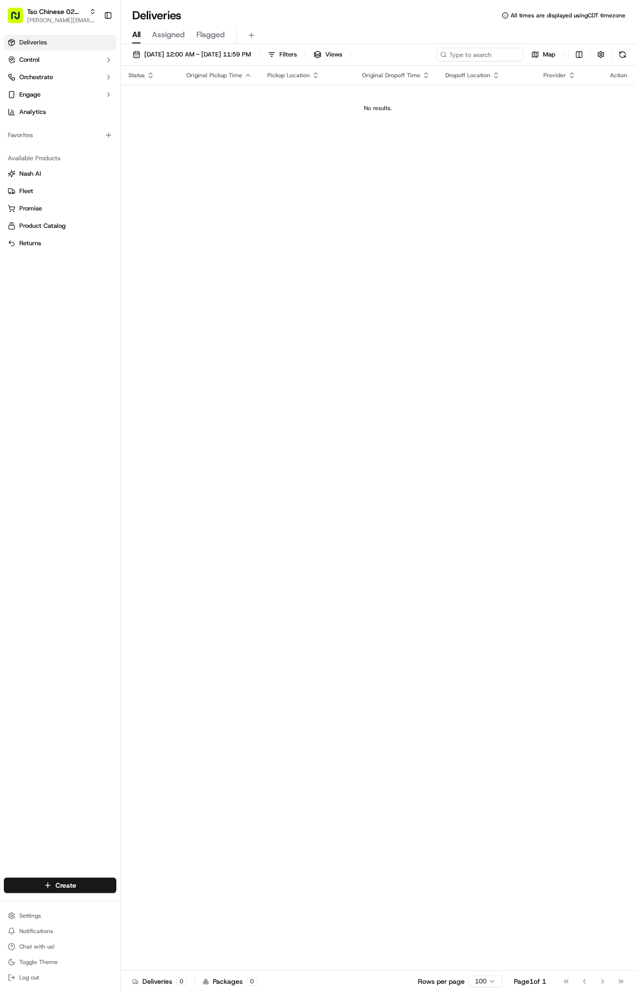
click at [66, 876] on div "Create" at bounding box center [60, 884] width 120 height 23
click at [68, 891] on html "Tso Chinese 02 Arbor [PERSON_NAME][EMAIL_ADDRESS][DOMAIN_NAME] Toggle Sidebar D…" at bounding box center [318, 496] width 637 height 992
click at [141, 907] on link "Delivery" at bounding box center [175, 902] width 108 height 17
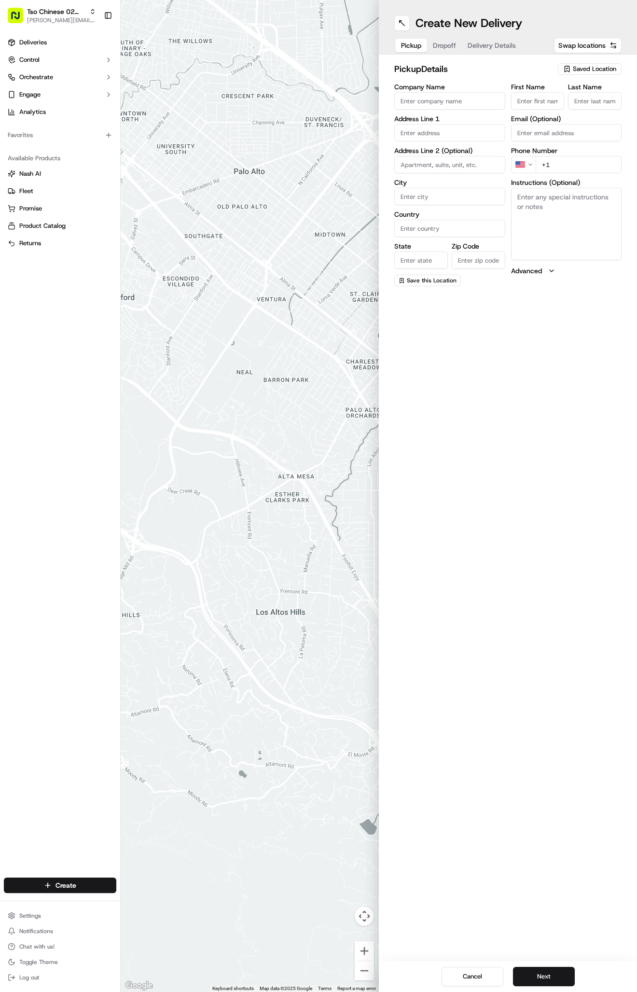
click at [577, 65] on span "Saved Location" at bounding box center [594, 69] width 43 height 9
click at [577, 65] on html "Tso Chinese 02 Arbor [PERSON_NAME][EMAIL_ADDRESS][DOMAIN_NAME] Toggle Sidebar D…" at bounding box center [318, 496] width 637 height 992
click at [580, 112] on span "(02) Tso Chinese Takeout & Delivery [GEOGRAPHIC_DATA] (02)" at bounding box center [573, 109] width 119 height 17
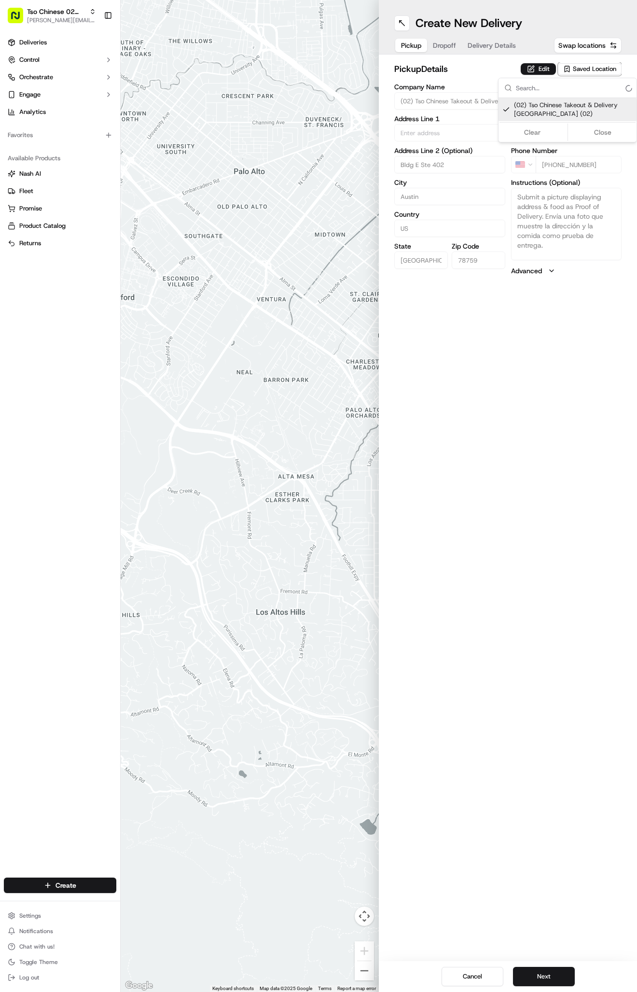
type input "(02) Tso Chinese Takeout & Delivery [GEOGRAPHIC_DATA]"
type input "Bldg E Ste 402"
type input "Austin"
type input "US"
type input "[GEOGRAPHIC_DATA]"
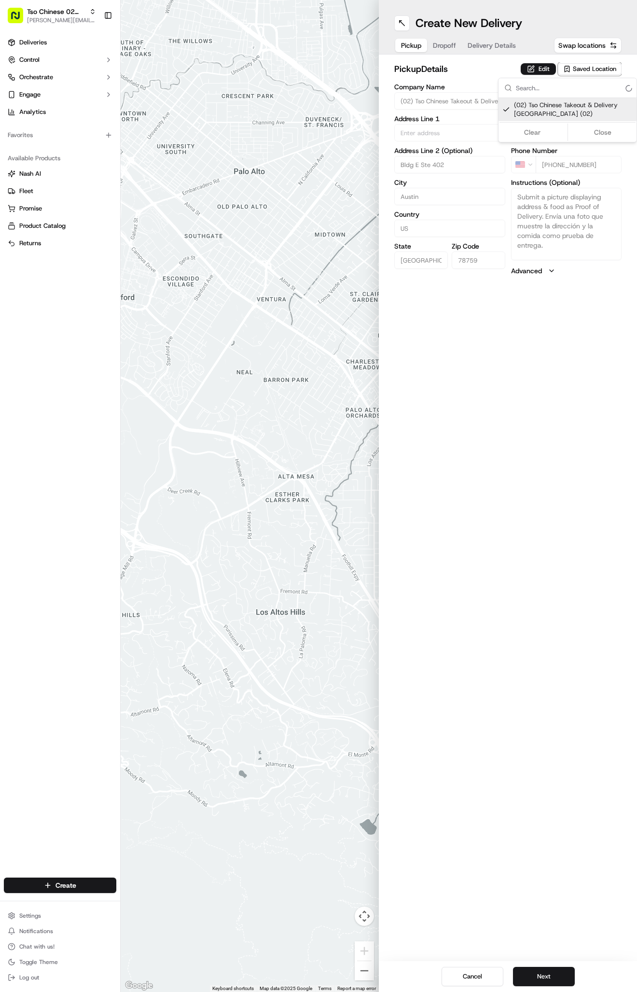
type input "78759"
type input "Tso Chinese"
type input "Arboretum Crossing Manager"
type input "[EMAIL_ADDRESS][DOMAIN_NAME]"
type input "[PHONE_NUMBER]"
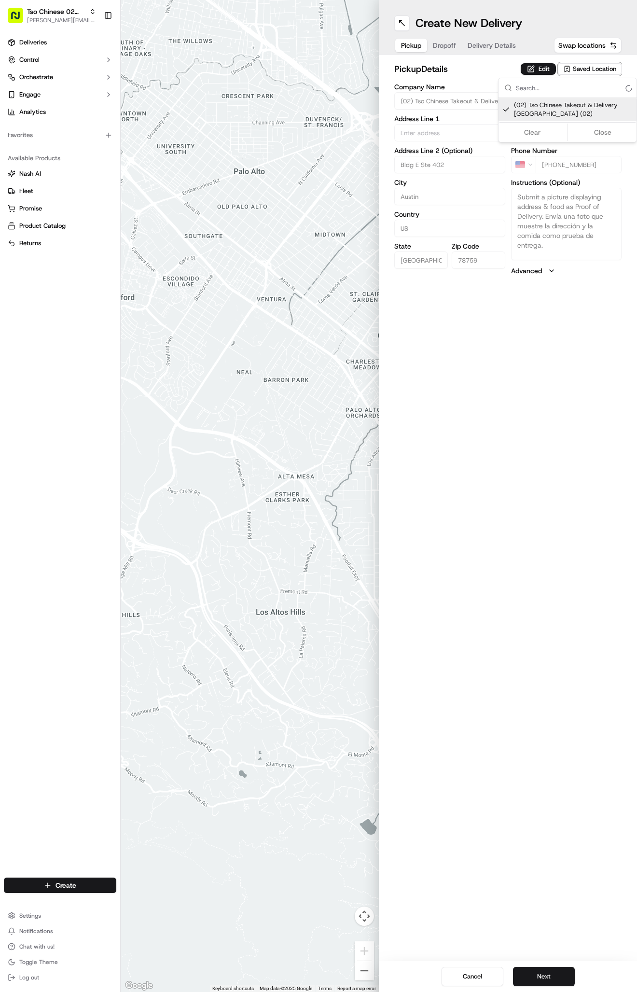
type textarea "Submit a picture displaying address & food as Proof of Delivery. Envía una foto…"
type input "[STREET_ADDRESS]"
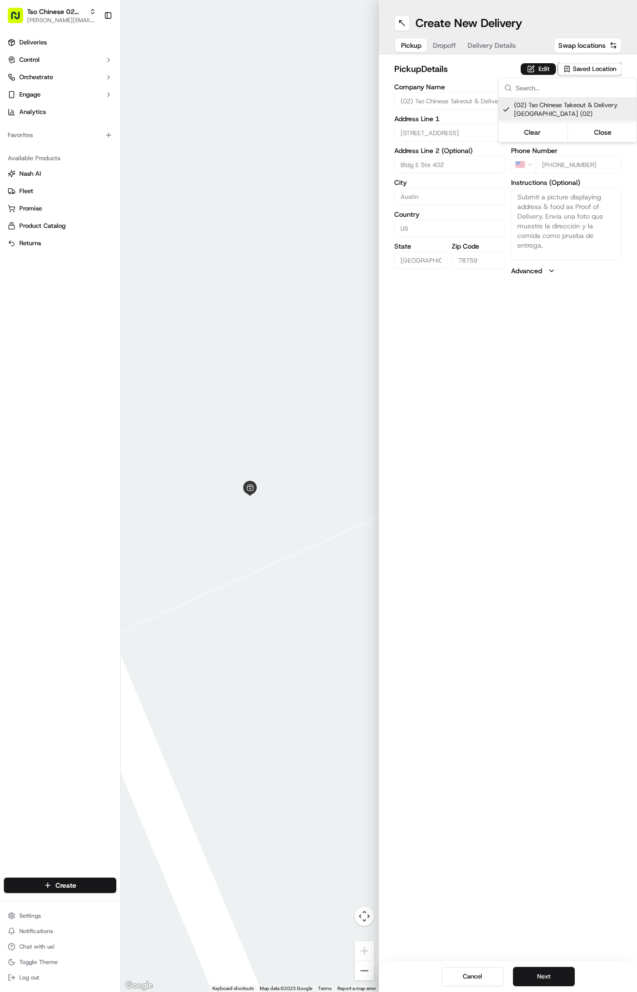
click at [500, 43] on html "Tso Chinese 02 Arbor [PERSON_NAME][EMAIL_ADDRESS][DOMAIN_NAME] Toggle Sidebar D…" at bounding box center [318, 496] width 637 height 992
click at [500, 43] on span "Delivery Details" at bounding box center [492, 46] width 48 height 10
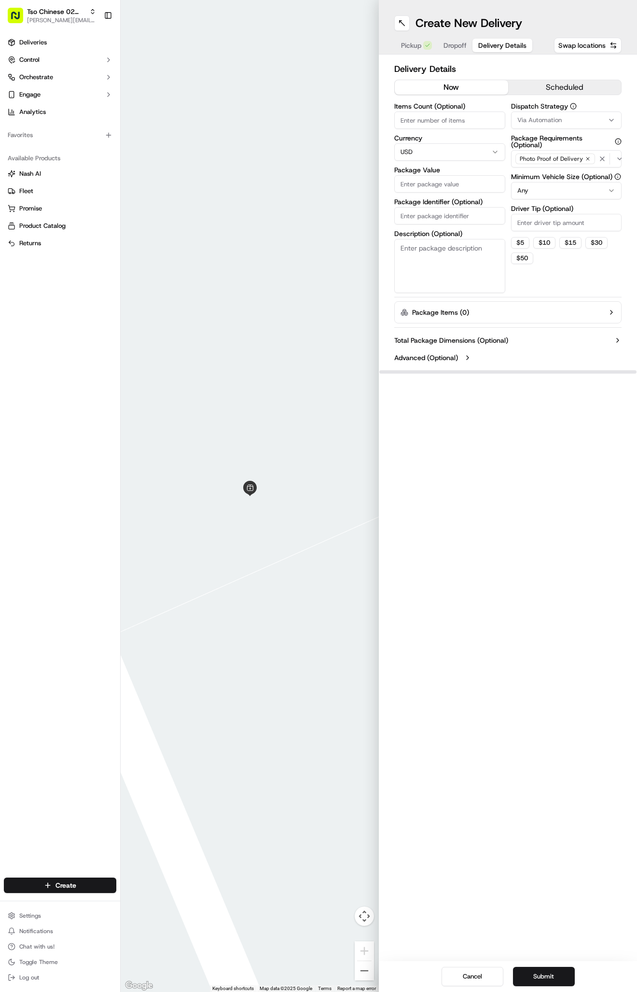
click at [531, 118] on span "Via Automation" at bounding box center [539, 120] width 44 height 9
click at [536, 166] on div "Tso Arbor Strategy" at bounding box center [567, 173] width 138 height 14
click at [535, 223] on html "Tso Chinese 02 Arbor [PERSON_NAME][EMAIL_ADDRESS][DOMAIN_NAME] Toggle Sidebar D…" at bounding box center [318, 496] width 637 height 992
click at [535, 223] on input "Driver Tip (Optional)" at bounding box center [566, 222] width 111 height 17
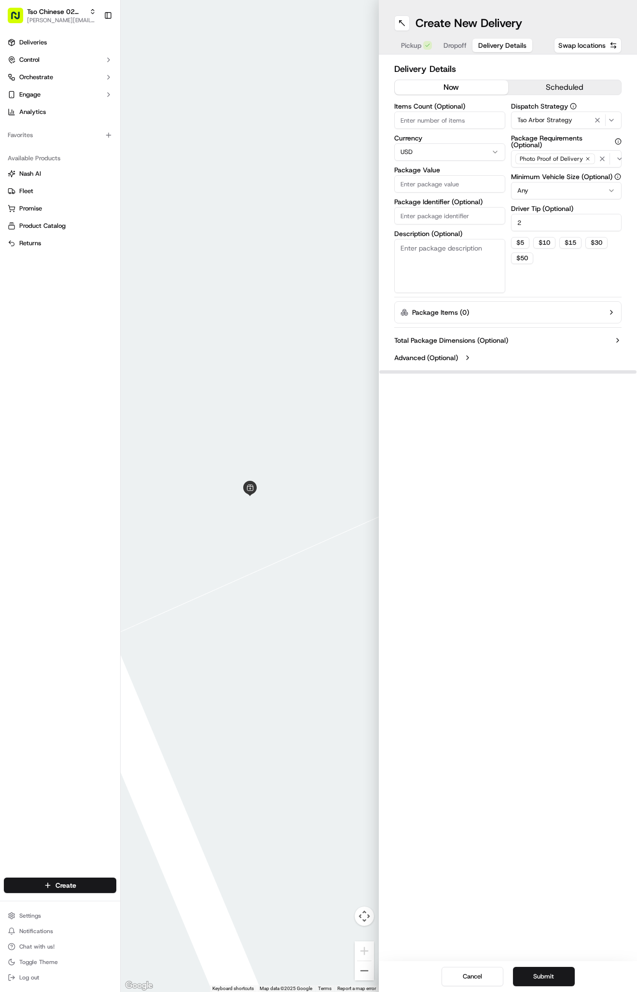
type input "2"
click at [482, 212] on input "Package Identifier (Optional)" at bounding box center [449, 215] width 111 height 17
paste input "2GANJLX"
type input "2GANJLX"
click at [444, 186] on input "Package Value" at bounding box center [449, 183] width 111 height 17
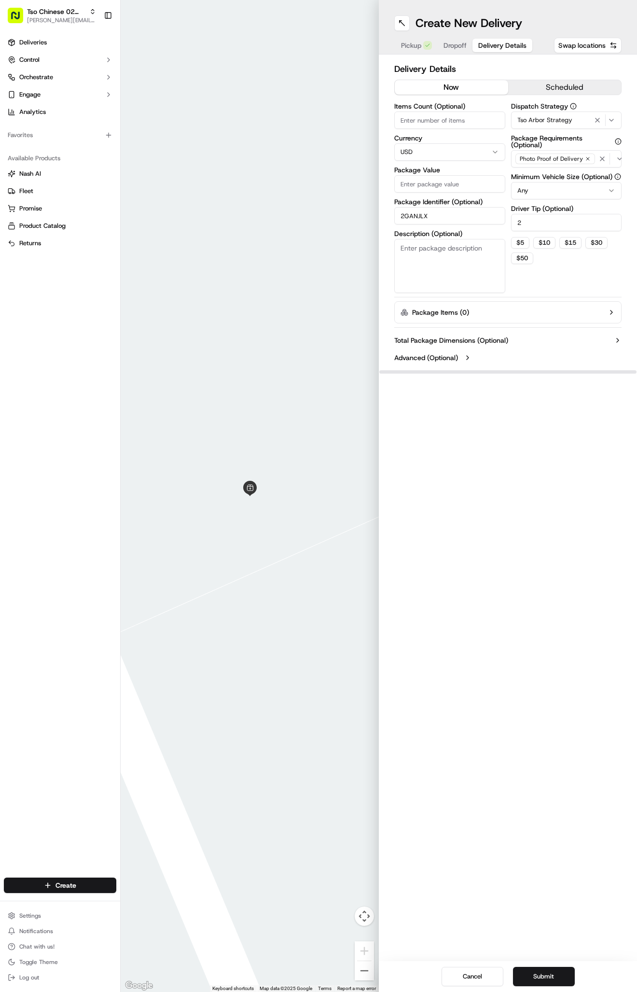
click at [444, 186] on input "Package Value" at bounding box center [449, 183] width 111 height 17
type input "66.84"
click at [458, 47] on span "Dropoff" at bounding box center [454, 46] width 23 height 10
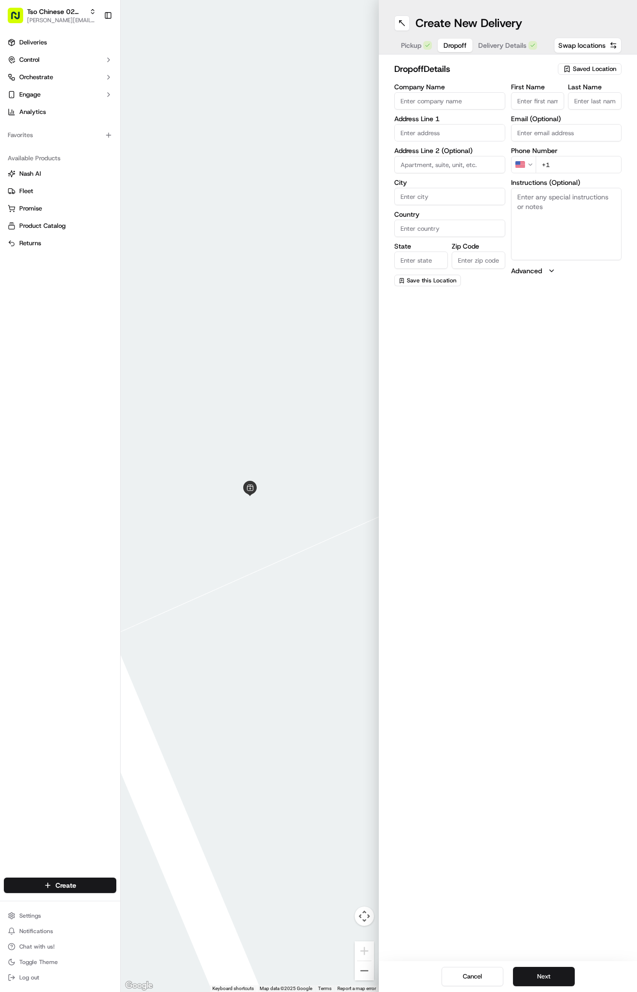
paste input "[PERSON_NAME]"
type input "[PERSON_NAME]"
type input "."
paste input "[PHONE_NUMBER]"
type input "[PHONE_NUMBER]"
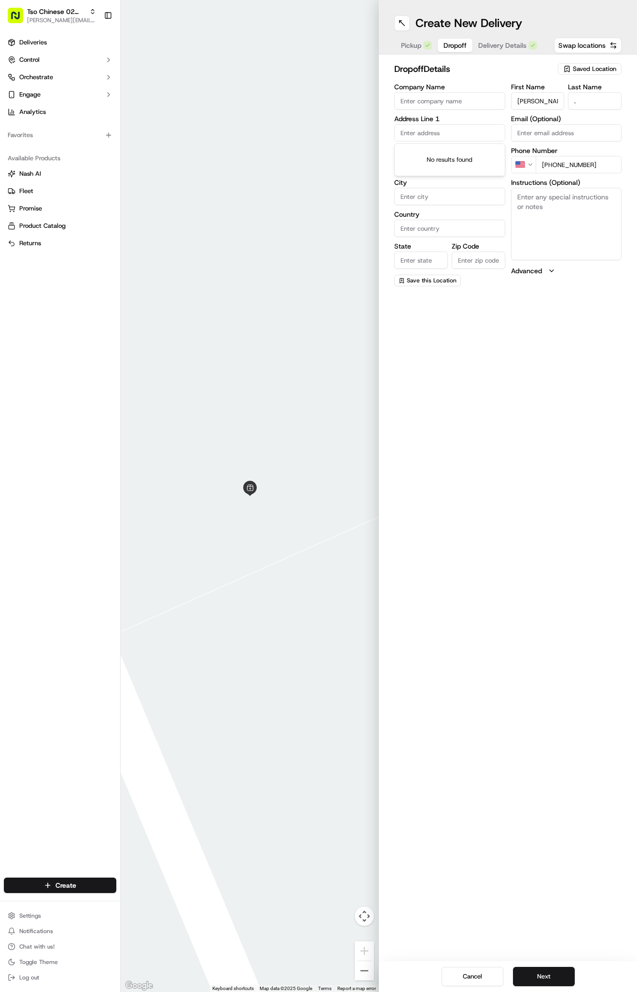
click at [428, 134] on input "text" at bounding box center [449, 132] width 111 height 17
paste input "[STREET_ADDRESS]"
click at [456, 144] on div "[STREET_ADDRESS][GEOGRAPHIC_DATA][STREET_ADDRESS][STREET_ADDRESS]" at bounding box center [450, 167] width 110 height 47
click at [481, 154] on div "[STREET_ADDRESS]" at bounding box center [450, 153] width 106 height 14
type input "[STREET_ADDRESS]"
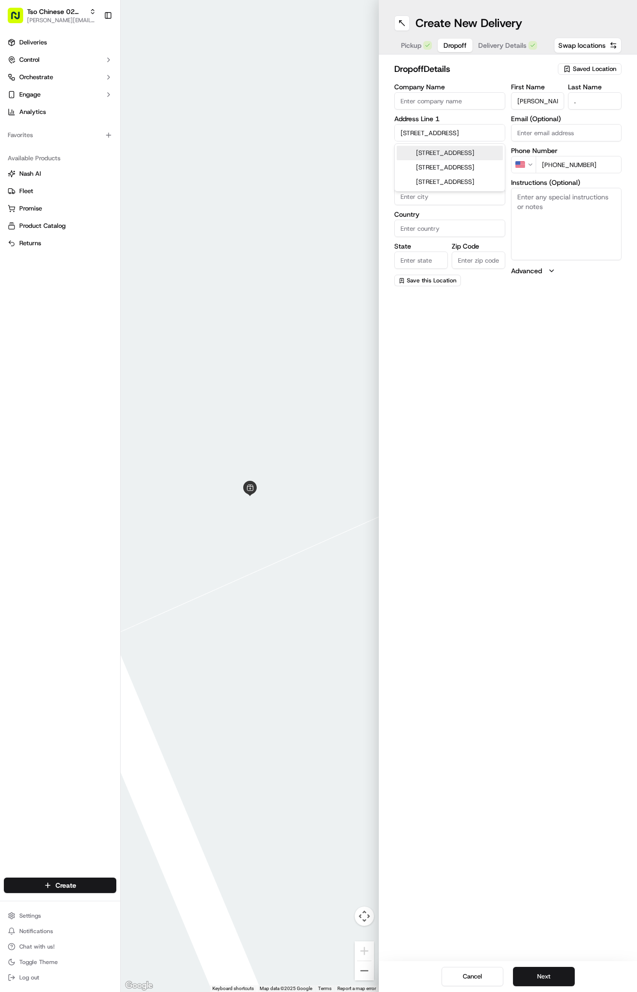
type input "Austin"
type input "[GEOGRAPHIC_DATA]"
type input "78759"
type input "[STREET_ADDRESS]"
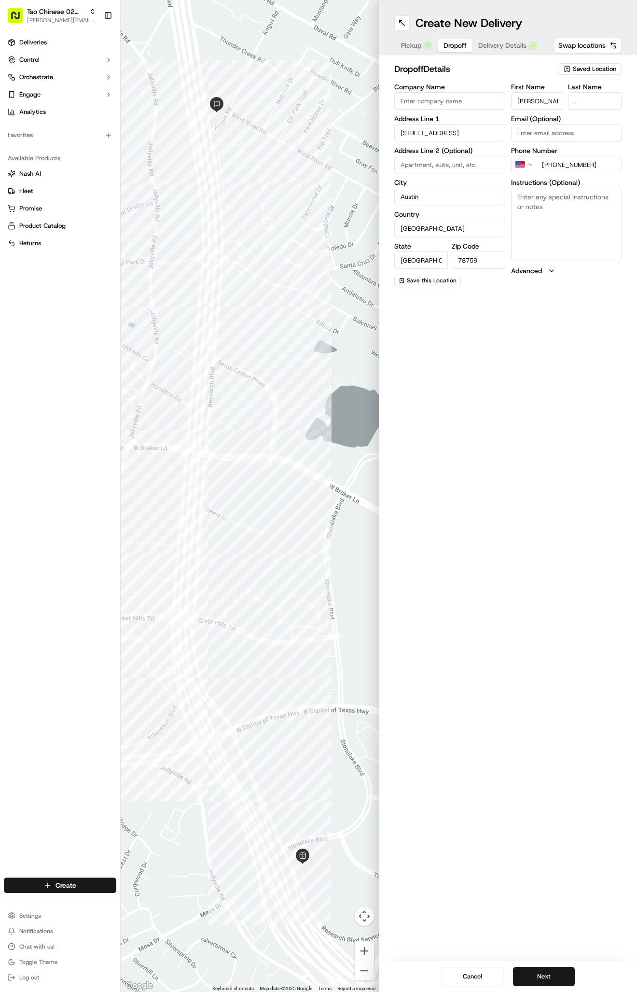
click at [561, 226] on textarea "Instructions (Optional)" at bounding box center [566, 224] width 111 height 72
paste textarea "Prosperity Bank"
type textarea "Prosperity Bank"
click at [513, 46] on span "Delivery Details" at bounding box center [502, 46] width 48 height 10
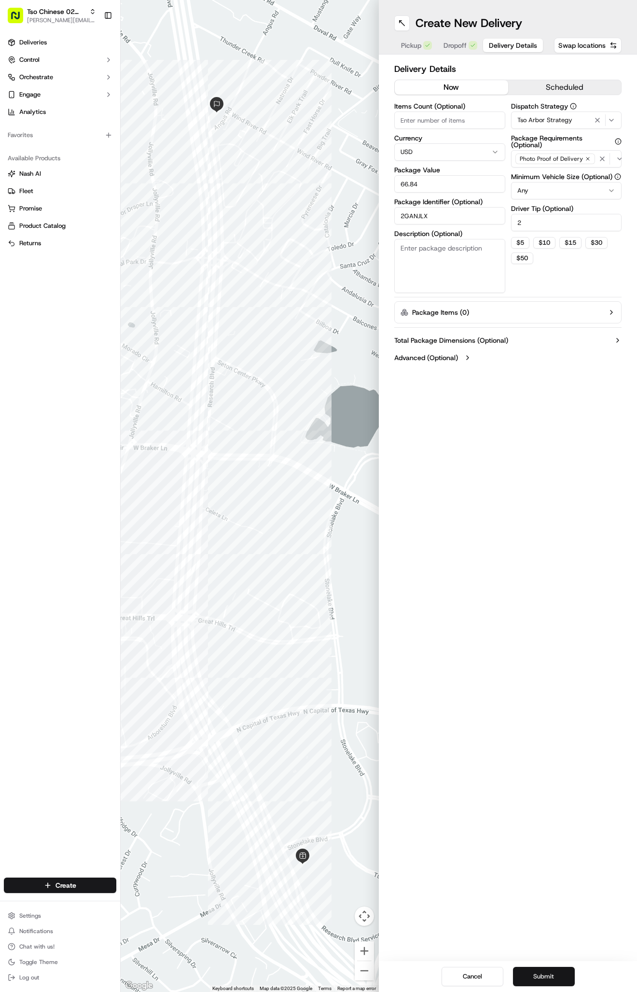
click at [552, 972] on button "Submit" at bounding box center [544, 976] width 62 height 19
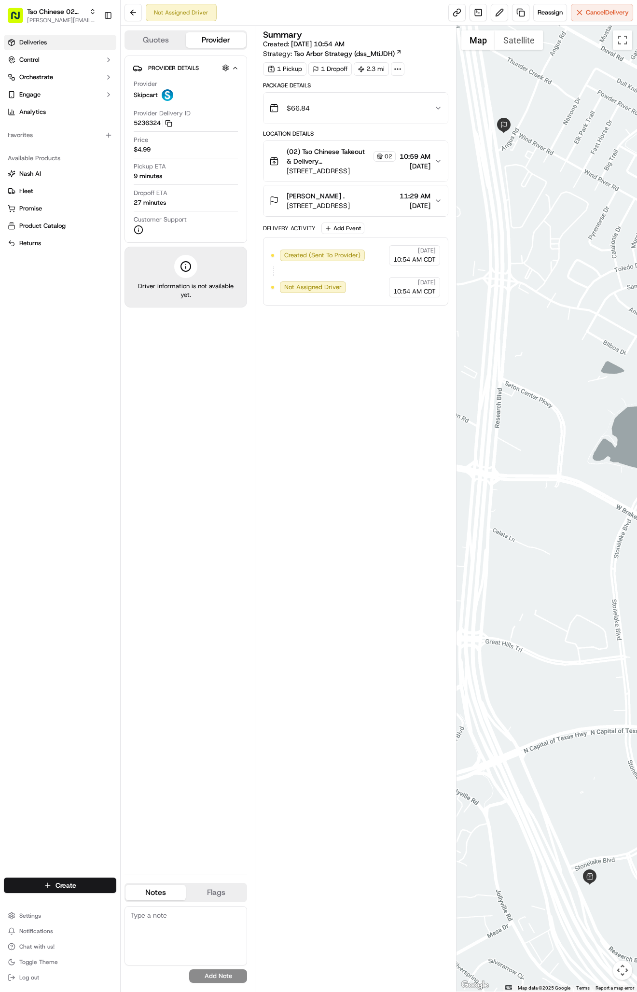
click at [29, 42] on span "Deliveries" at bounding box center [33, 42] width 28 height 9
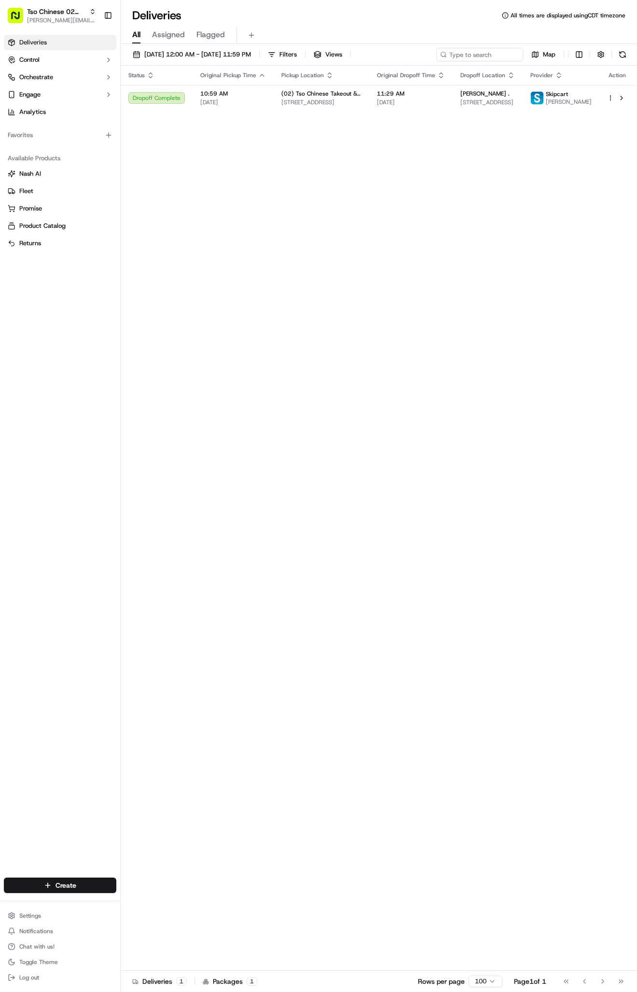
click at [71, 893] on div "Create" at bounding box center [60, 884] width 120 height 23
click at [103, 886] on html "Tso Chinese 02 Arbor [PERSON_NAME][EMAIL_ADDRESS][DOMAIN_NAME] Toggle Sidebar D…" at bounding box center [318, 496] width 637 height 992
click at [144, 906] on link "Delivery" at bounding box center [175, 902] width 108 height 17
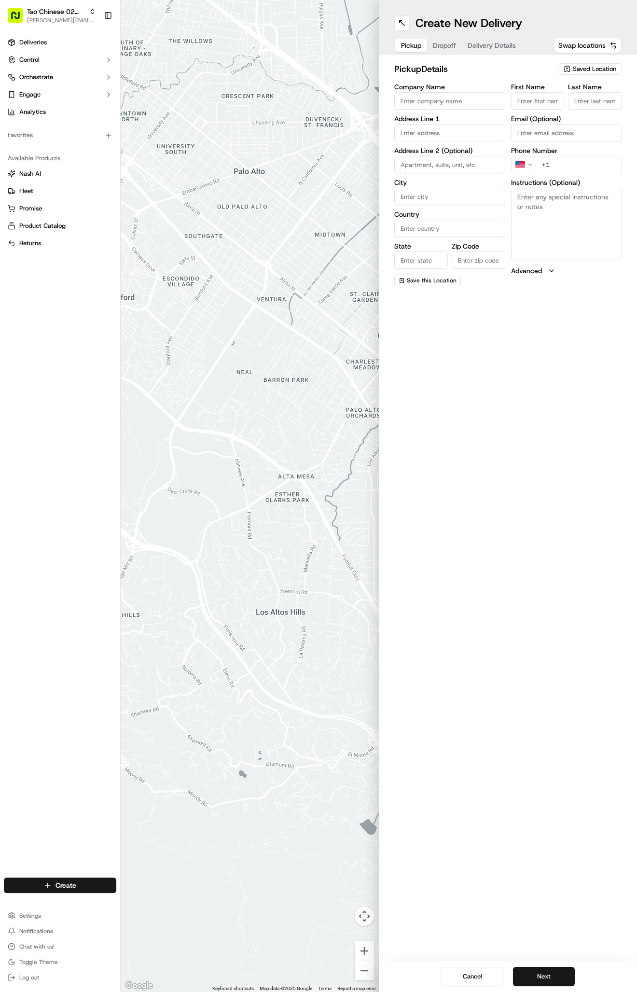
click at [585, 69] on span "Saved Location" at bounding box center [594, 69] width 43 height 9
click at [596, 111] on span "(02) Tso Chinese Takeout & Delivery [GEOGRAPHIC_DATA] (02)" at bounding box center [573, 109] width 119 height 17
type input "(02) Tso Chinese Takeout & Delivery [GEOGRAPHIC_DATA]"
type input "Bldg E Ste 402"
type input "Austin"
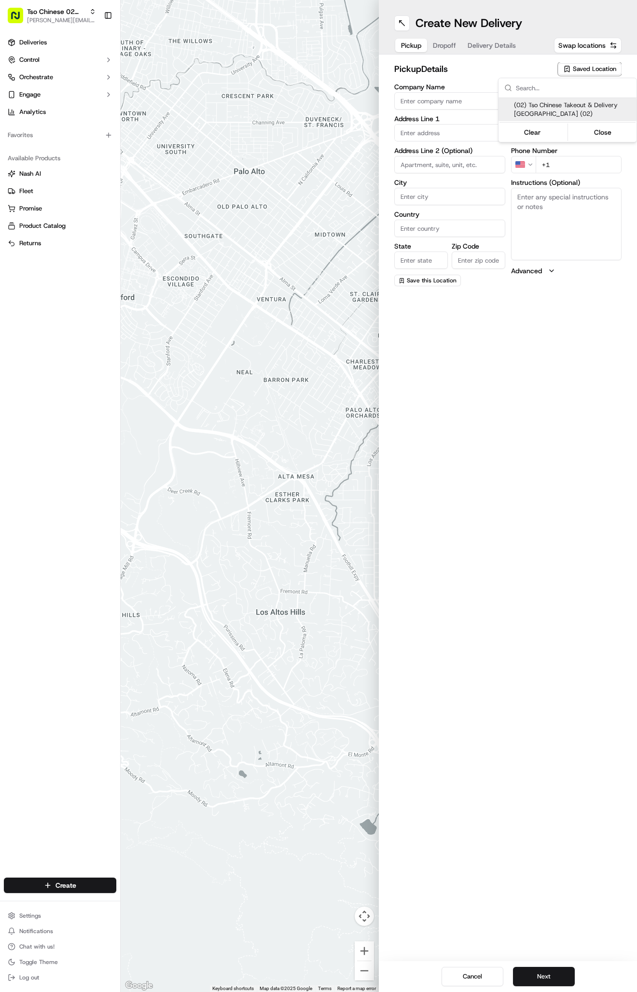
type input "US"
type input "[GEOGRAPHIC_DATA]"
type input "78759"
type input "Tso Chinese"
type input "Arboretum Crossing Manager"
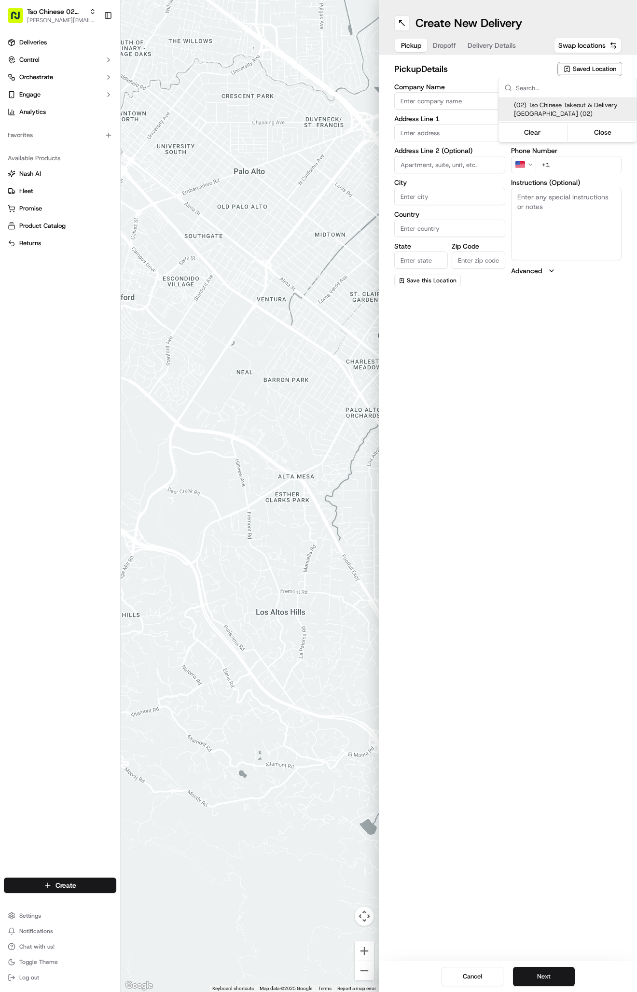
type input "[EMAIL_ADDRESS][DOMAIN_NAME]"
type input "[PHONE_NUMBER]"
type textarea "Submit a picture displaying address & food as Proof of Delivery. Envía una foto…"
type input "[STREET_ADDRESS]"
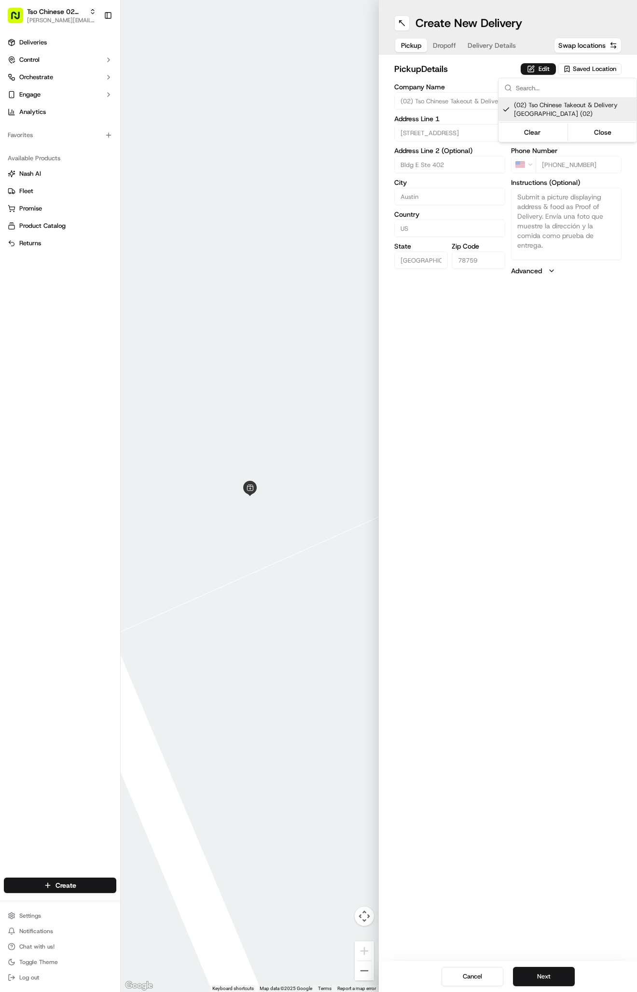
click at [472, 46] on html "Tso Chinese 02 Arbor [PERSON_NAME][EMAIL_ADDRESS][DOMAIN_NAME] Toggle Sidebar D…" at bounding box center [318, 496] width 637 height 992
click at [481, 45] on span "Delivery Details" at bounding box center [492, 46] width 48 height 10
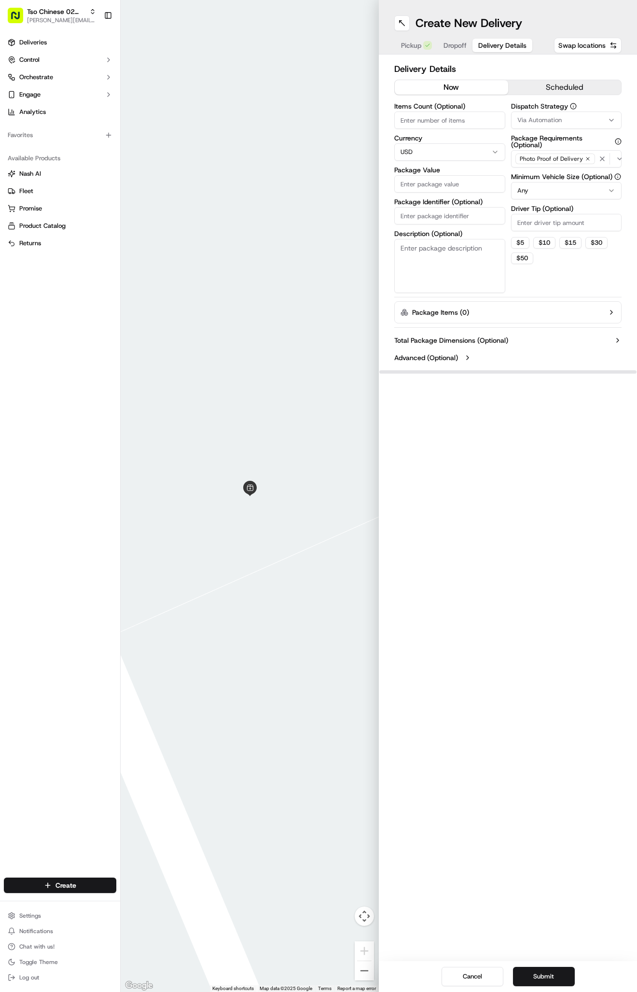
click at [555, 123] on span "Via Automation" at bounding box center [539, 120] width 44 height 9
click at [566, 171] on span "Tso Arbor Strategy" at bounding box center [573, 172] width 119 height 9
click at [564, 223] on html "Tso Chinese 02 Arbor [PERSON_NAME][EMAIL_ADDRESS][DOMAIN_NAME] Toggle Sidebar D…" at bounding box center [318, 496] width 637 height 992
click at [564, 223] on input "Driver Tip (Optional)" at bounding box center [566, 222] width 111 height 17
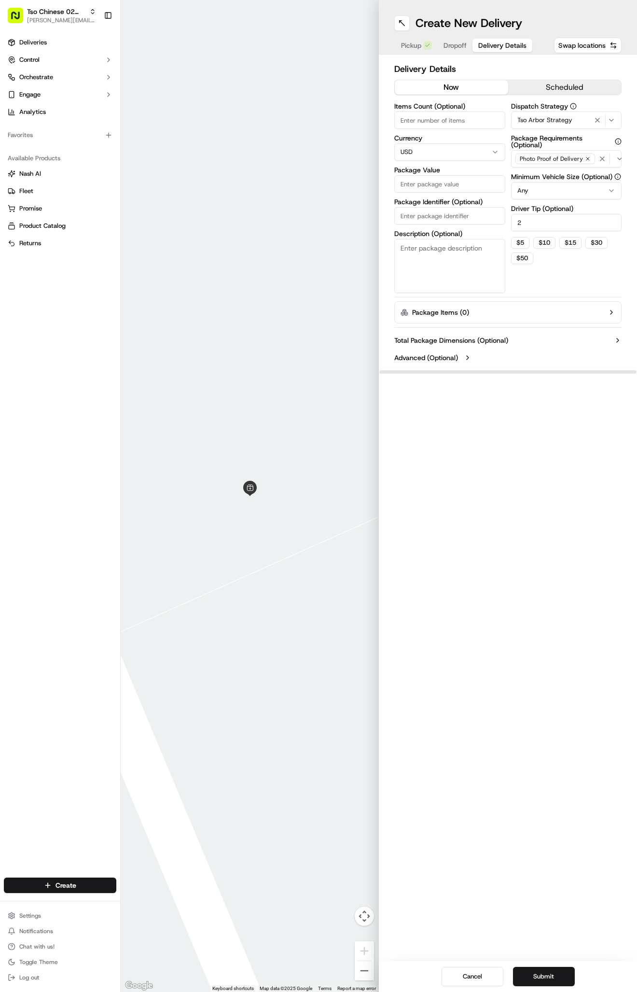
type input "2"
click at [449, 224] on div "Items Count (Optional) Currency USD Package Value Package Identifier (Optional)…" at bounding box center [449, 198] width 111 height 190
click at [444, 221] on input "Package Identifier (Optional)" at bounding box center [449, 215] width 111 height 17
paste input "R9RRFDR"
type input "R9RRFDR"
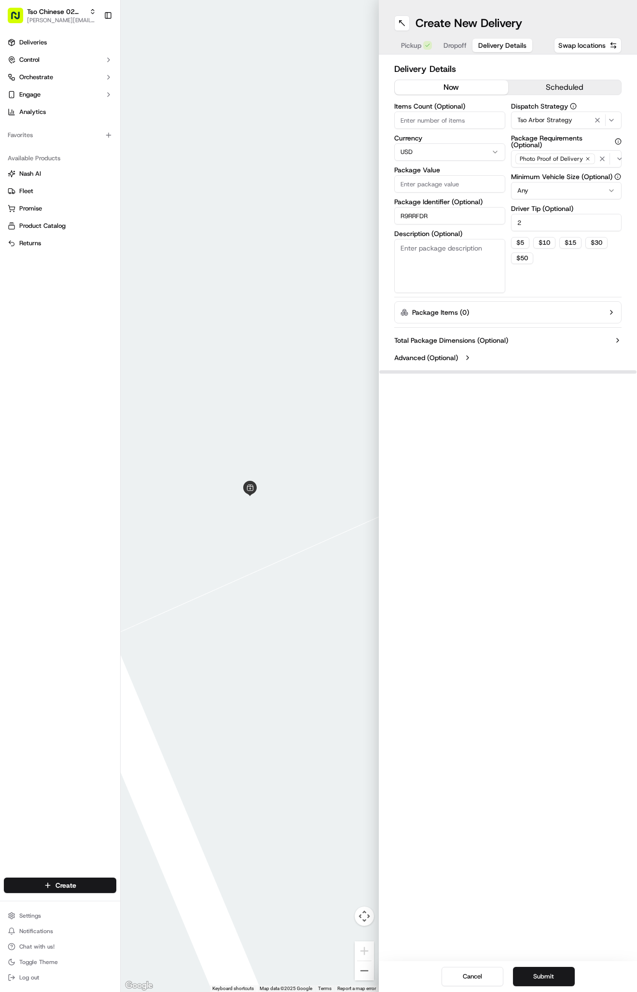
click at [444, 195] on div "Items Count (Optional) Currency USD Package Value Package Identifier (Optional)…" at bounding box center [449, 198] width 111 height 190
click at [447, 182] on input "Package Value" at bounding box center [449, 183] width 111 height 17
type input "41.57"
click at [455, 47] on span "Dropoff" at bounding box center [454, 46] width 23 height 10
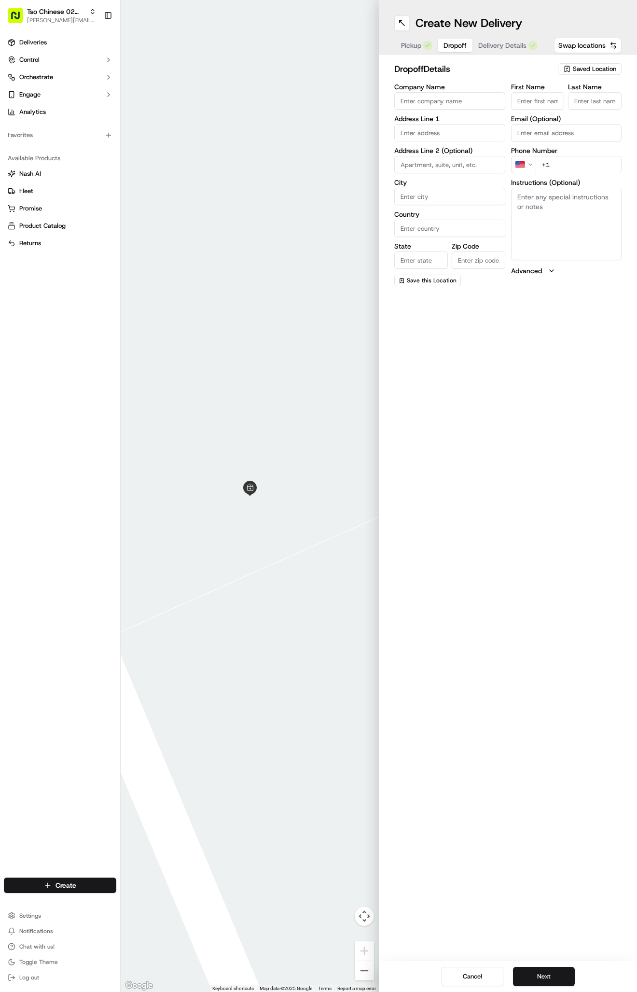
click at [592, 202] on textarea "Instructions (Optional)" at bounding box center [566, 224] width 111 height 72
paste textarea "Please drop off food in the front office. They will hold on to it for us."
type textarea "Please drop off food in the front office. They will hold on to it for us."
paste input "tel"
click at [592, 170] on input "+1" at bounding box center [579, 164] width 86 height 17
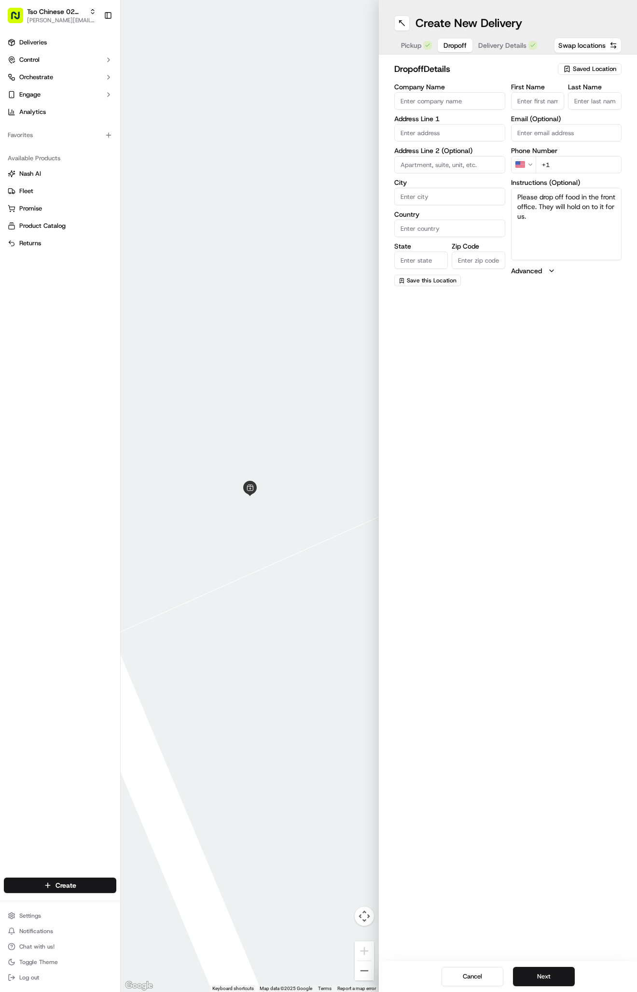
paste input "[PHONE_NUMBER]"
type input "[PHONE_NUMBER]"
paste input "[STREET_ADDRESS][PERSON_NAME]"
click at [467, 154] on div "[STREET_ADDRESS][PERSON_NAME]" at bounding box center [450, 157] width 106 height 23
type input "[STREET_ADDRESS][PERSON_NAME]"
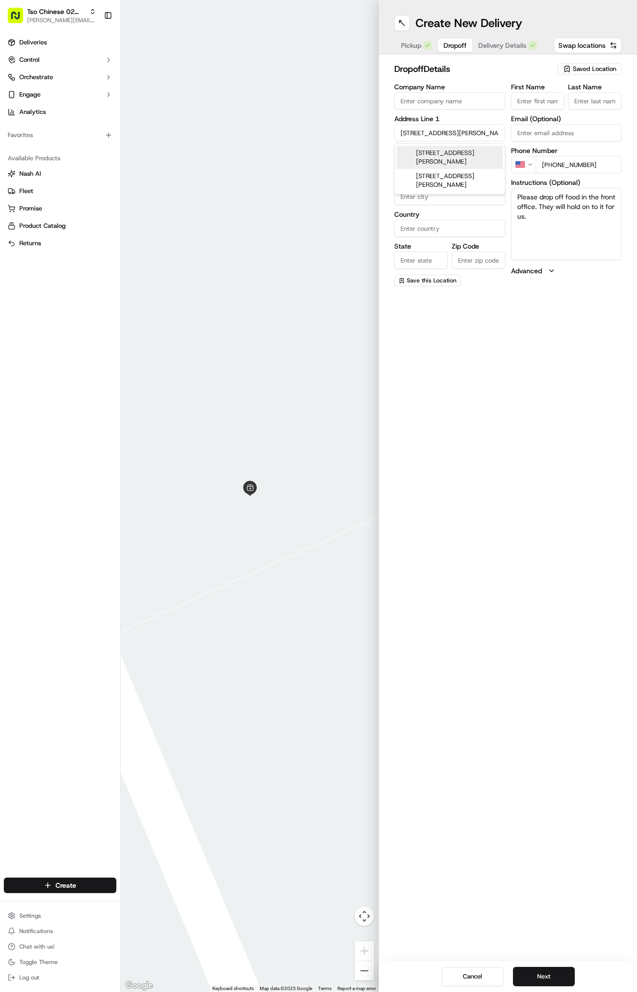
type input "Austin"
type input "[GEOGRAPHIC_DATA]"
type input "78729"
type input "[STREET_ADDRESS][PERSON_NAME]"
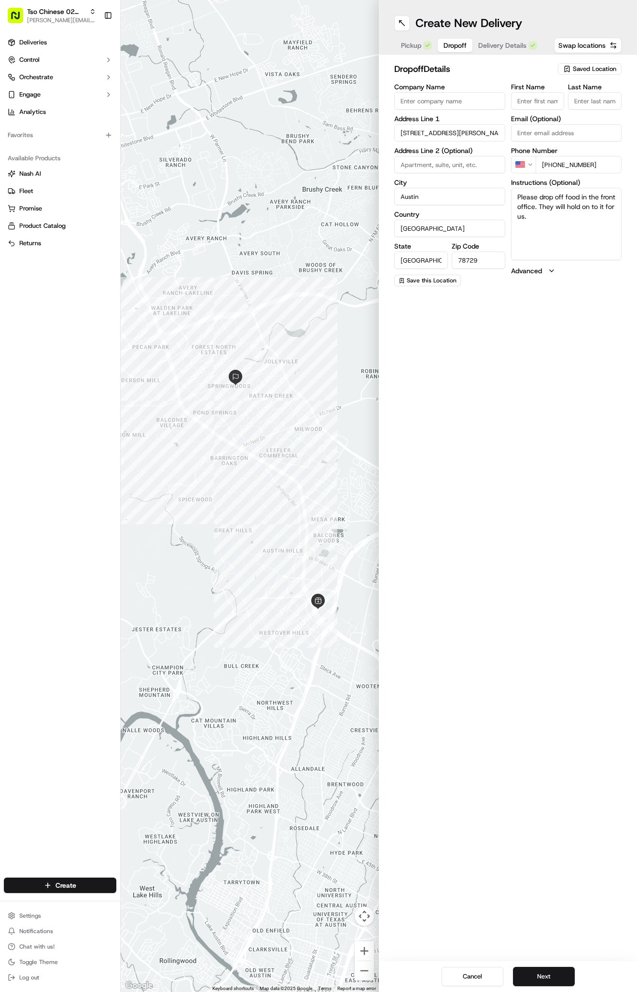
paste input "[PERSON_NAME]"
type input "[PERSON_NAME]"
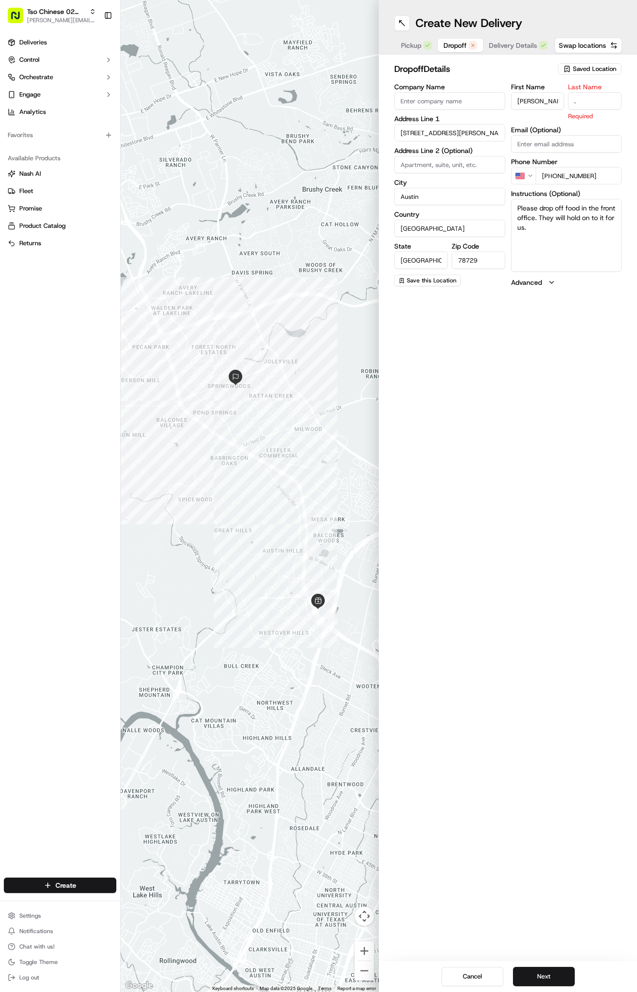
type input "."
click at [559, 270] on div "First Name [PERSON_NAME] Last Name . Required Email (Optional) Phone Number US …" at bounding box center [566, 185] width 111 height 204
paste textarea "[GEOGRAPHIC_DATA]"
type textarea "Please drop off food in the front office. They will hold on to it for us. [GEOG…"
click at [489, 48] on span "Delivery Details" at bounding box center [502, 46] width 48 height 10
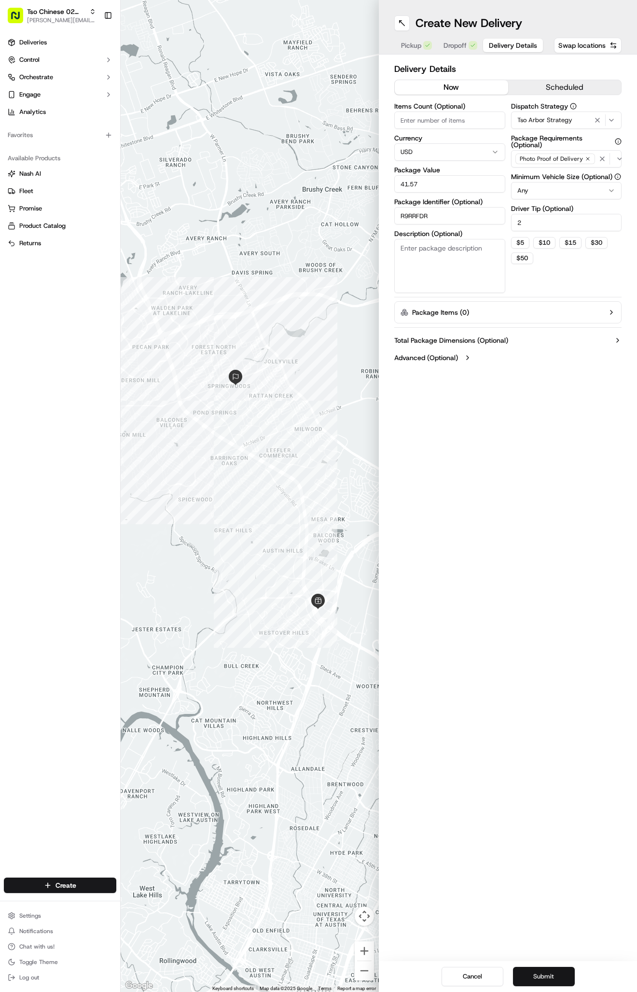
click at [532, 974] on button "Submit" at bounding box center [544, 976] width 62 height 19
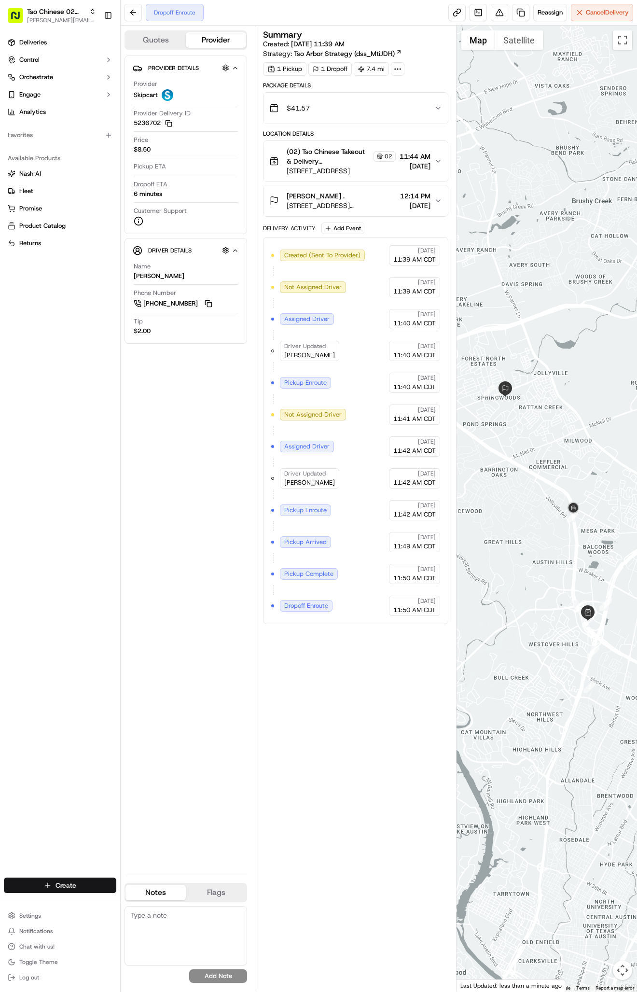
click at [55, 878] on html "Tso Chinese 02 Arbor [PERSON_NAME][EMAIL_ADDRESS][DOMAIN_NAME] Toggle Sidebar D…" at bounding box center [318, 496] width 637 height 992
click at [170, 898] on link "Delivery" at bounding box center [175, 902] width 108 height 17
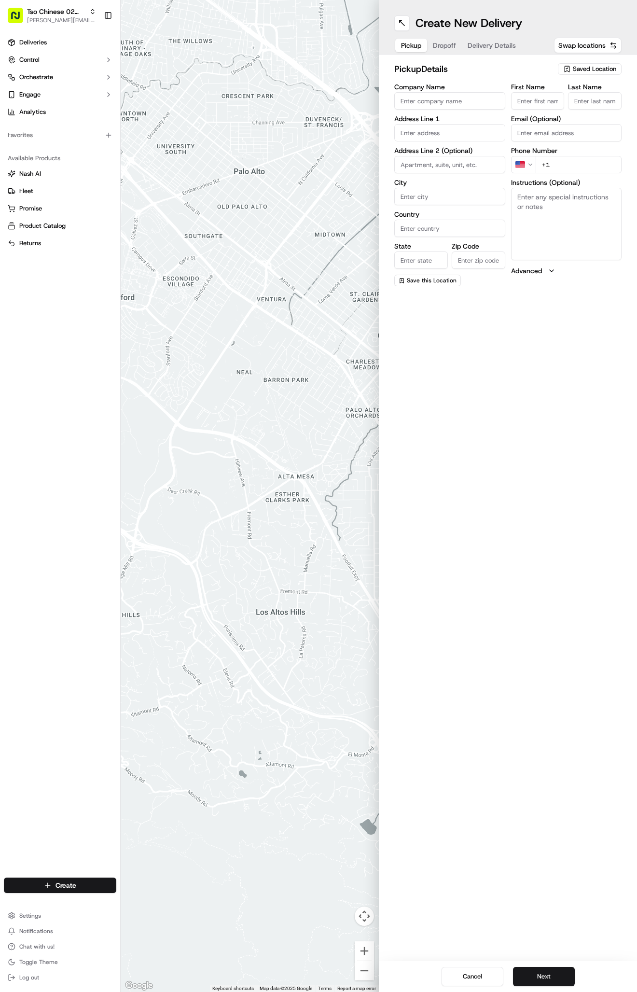
click at [590, 79] on div "pickup Details Saved Location" at bounding box center [507, 70] width 227 height 17
click at [595, 70] on span "Saved Location" at bounding box center [594, 69] width 43 height 9
click at [588, 101] on span "(02) Tso Chinese Takeout & Delivery [GEOGRAPHIC_DATA] (02)" at bounding box center [573, 109] width 119 height 17
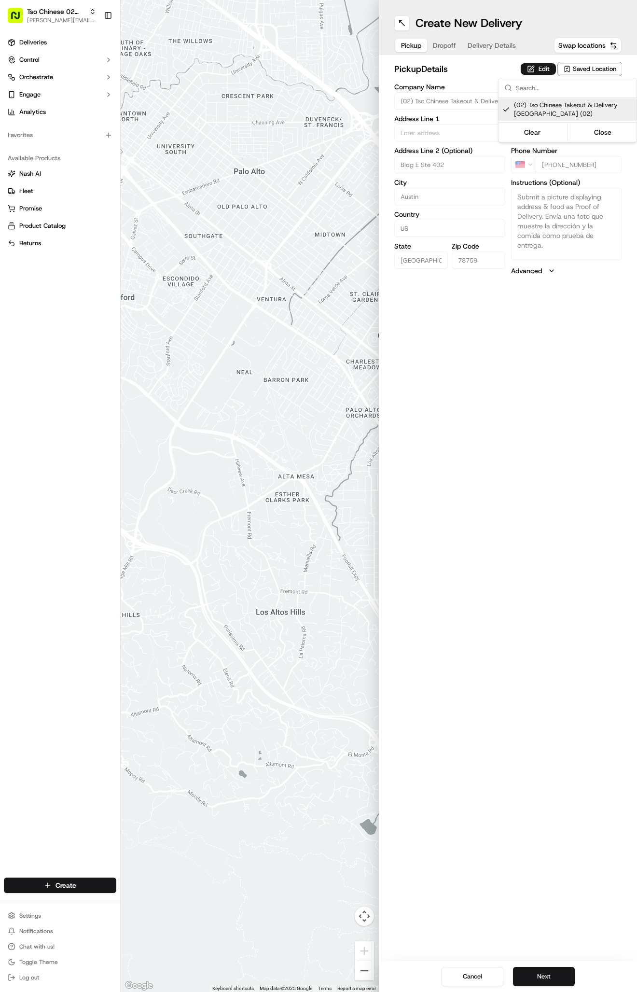
type input "(02) Tso Chinese Takeout & Delivery [GEOGRAPHIC_DATA]"
type input "Bldg E Ste 402"
type input "Austin"
type input "US"
type input "[GEOGRAPHIC_DATA]"
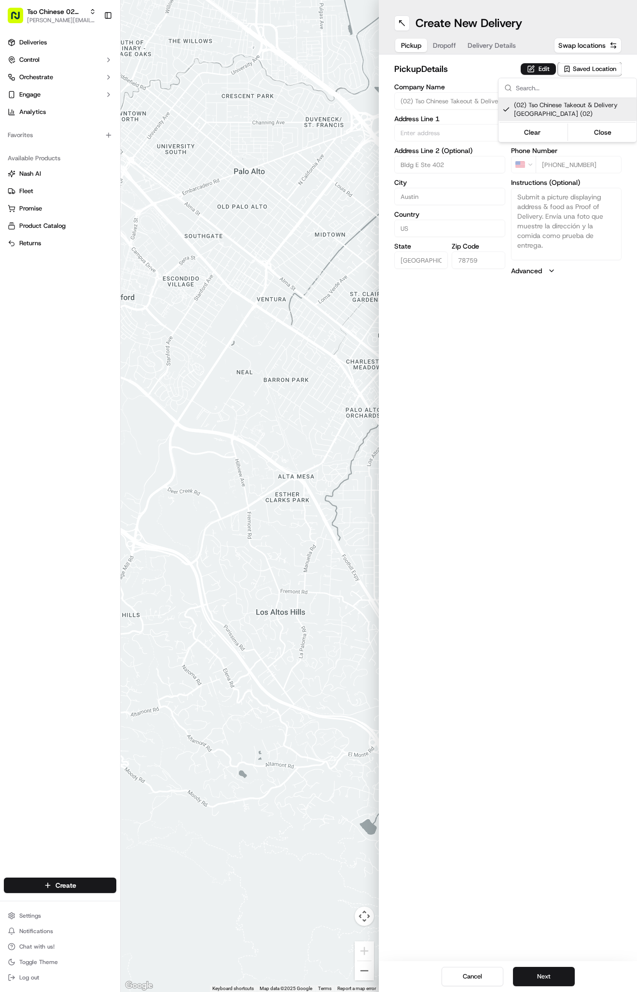
type input "78759"
type input "Tso Chinese"
type input "Arboretum Crossing Manager"
type input "[EMAIL_ADDRESS][DOMAIN_NAME]"
type input "[PHONE_NUMBER]"
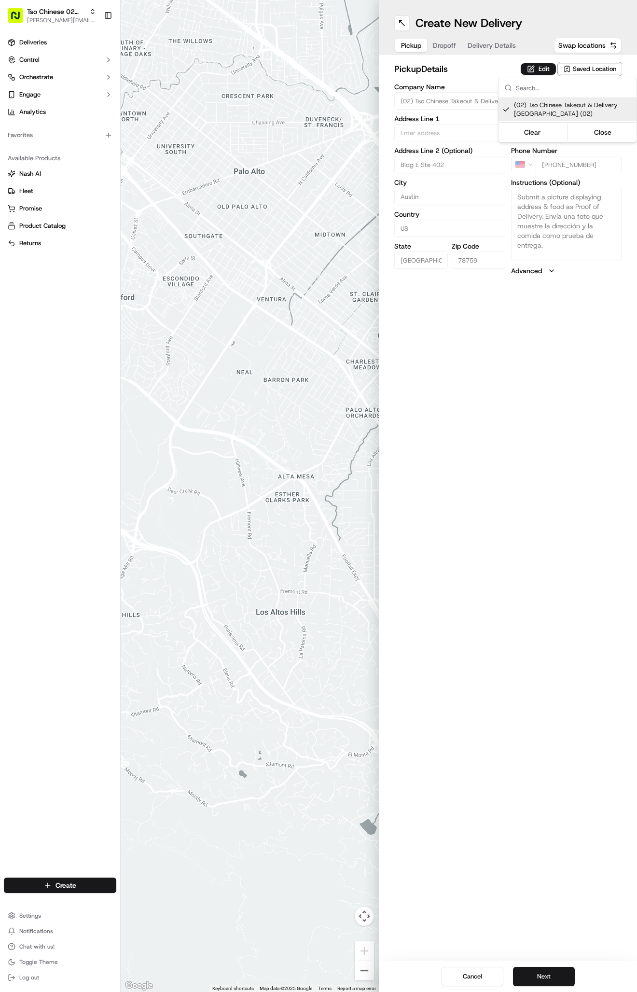
type textarea "Submit a picture displaying address & food as Proof of Delivery. Envía una foto…"
type input "[STREET_ADDRESS]"
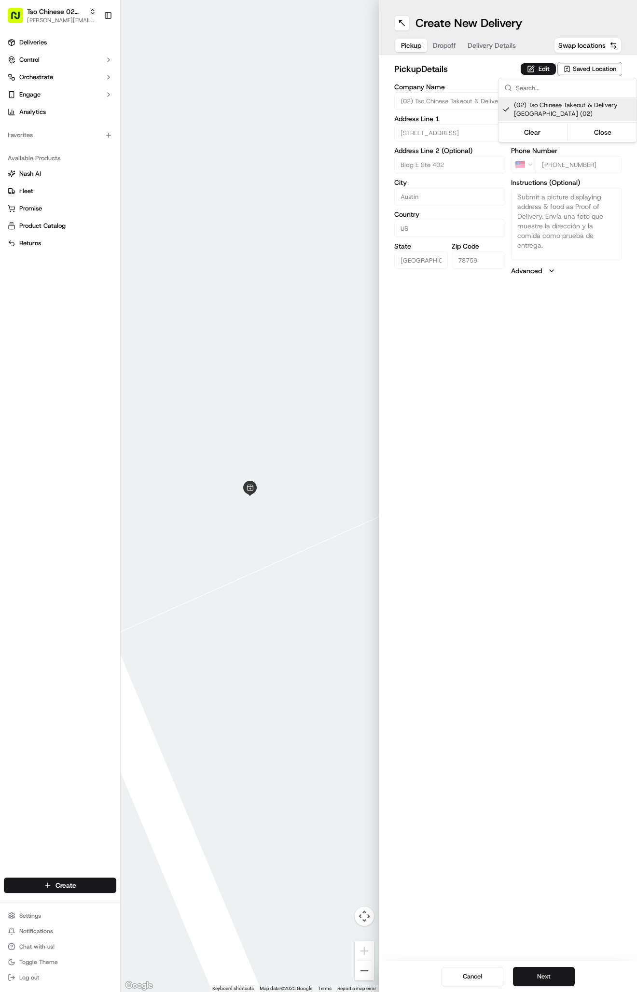
click at [550, 969] on html "Tso Chinese 02 Arbor [PERSON_NAME][EMAIL_ADDRESS][DOMAIN_NAME] Toggle Sidebar D…" at bounding box center [318, 496] width 637 height 992
click at [550, 974] on button "Next" at bounding box center [544, 976] width 62 height 19
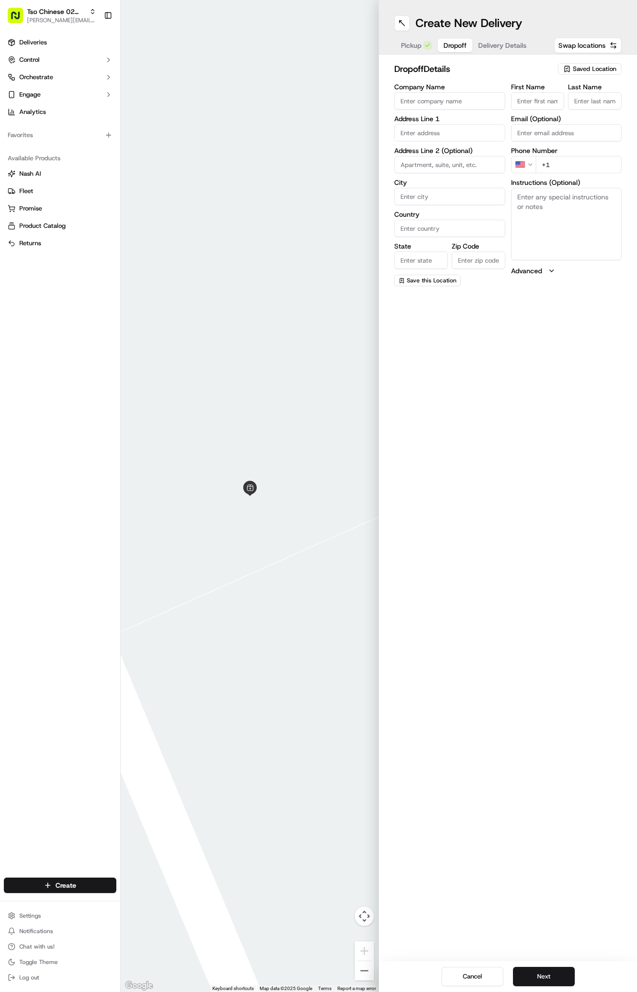
click at [493, 37] on div "Pickup Dropoff Delivery Details" at bounding box center [463, 45] width 139 height 17
click at [493, 41] on span "Delivery Details" at bounding box center [502, 46] width 48 height 10
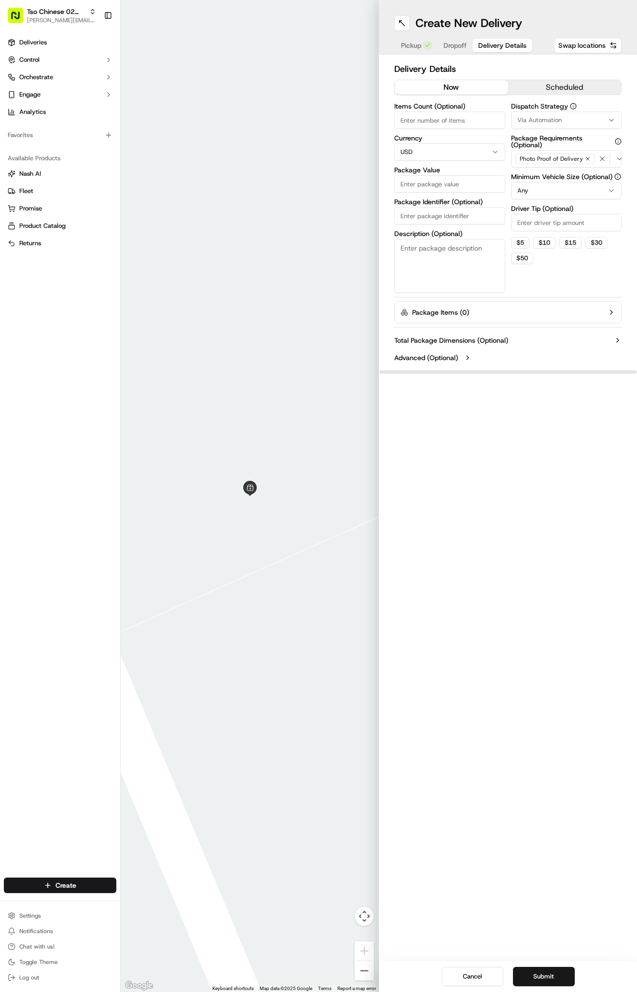
click at [435, 208] on input "Package Identifier (Optional)" at bounding box center [449, 215] width 111 height 17
paste input "4ZWMNM4"
type input "4ZWMNM4"
click at [536, 118] on span "Via Automation" at bounding box center [539, 120] width 44 height 9
click at [548, 176] on span "Tso Arbor Strategy" at bounding box center [573, 172] width 119 height 9
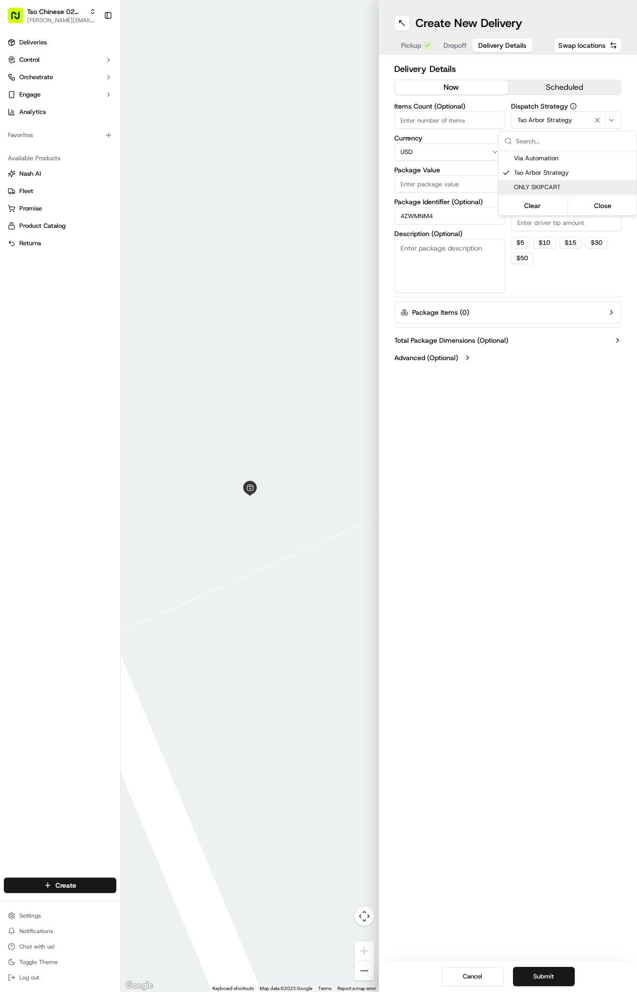
click at [548, 223] on html "Tso Chinese 02 Arbor [PERSON_NAME][EMAIL_ADDRESS][DOMAIN_NAME] Toggle Sidebar D…" at bounding box center [318, 496] width 637 height 992
click at [548, 223] on input "Driver Tip (Optional)" at bounding box center [566, 222] width 111 height 17
type input "2"
click at [431, 190] on input "Package Value" at bounding box center [449, 183] width 111 height 17
type input "28.04"
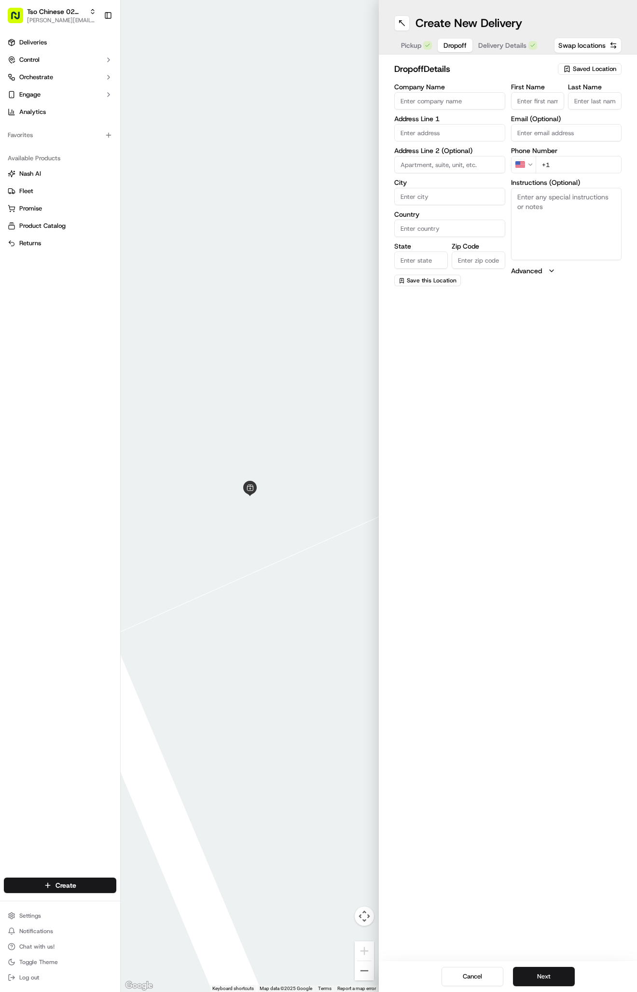
click at [449, 51] on button "Dropoff" at bounding box center [455, 46] width 35 height 14
paste input "[PHONE_NUMBER]"
type input "[PHONE_NUMBER]"
click at [536, 107] on input "First Name" at bounding box center [538, 100] width 54 height 17
paste input "[PERSON_NAME]"
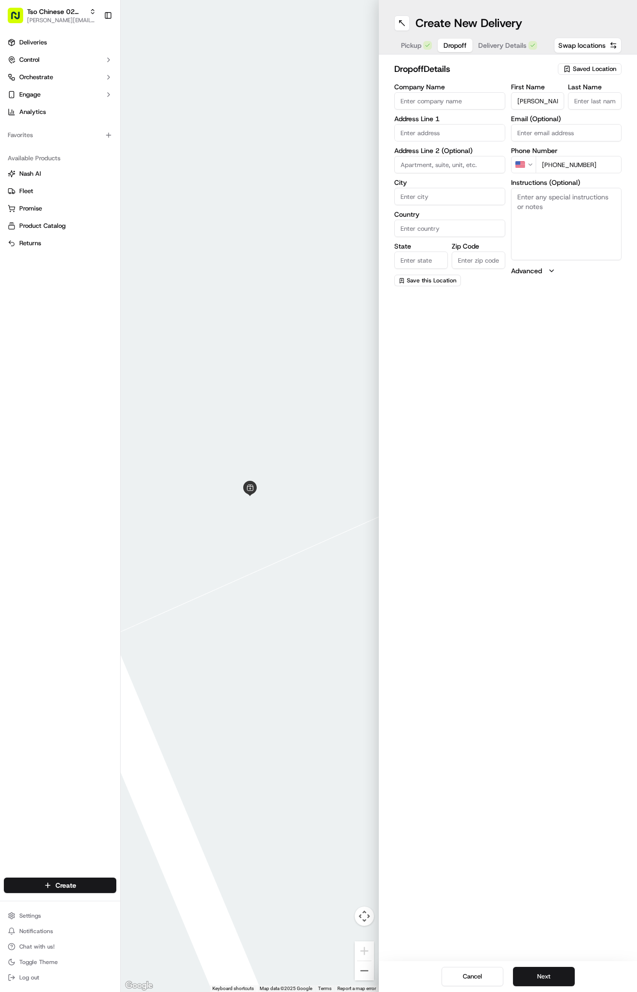
type input "[PERSON_NAME]"
type input "."
paste input "[STREET_ADDRESS]"
click at [474, 151] on div "[STREET_ADDRESS]" at bounding box center [450, 153] width 106 height 14
type input "[STREET_ADDRESS]"
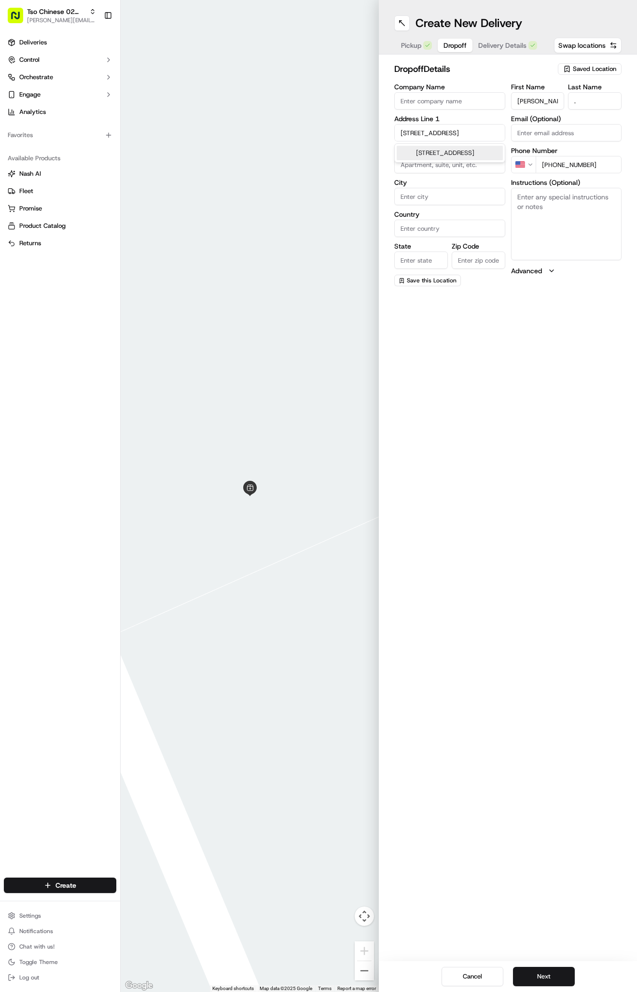
type input "Austin"
type input "[GEOGRAPHIC_DATA]"
type input "78729"
type input "[STREET_ADDRESS]"
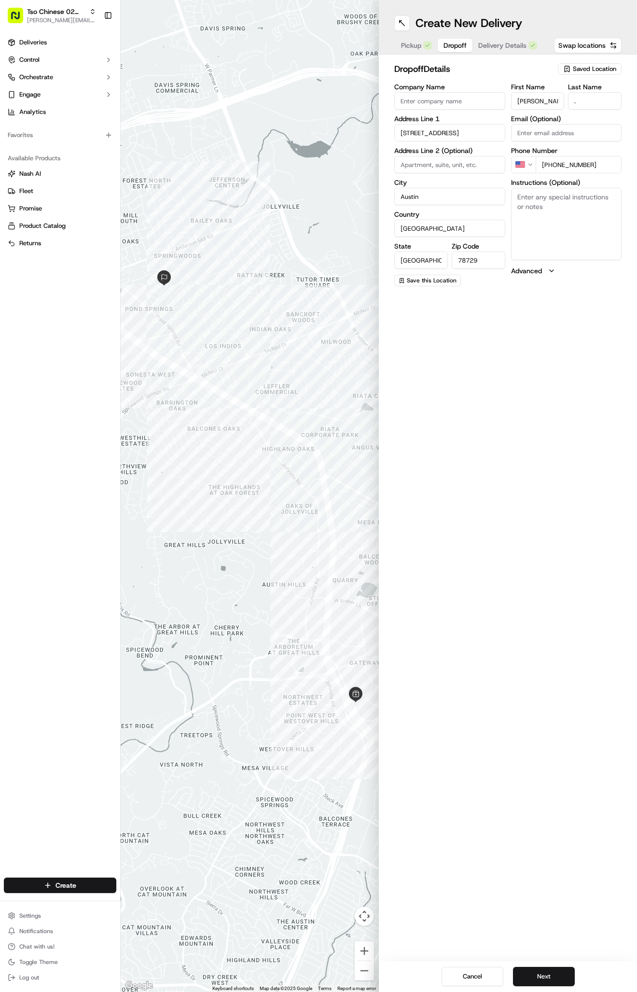
click at [520, 235] on textarea "Instructions (Optional)" at bounding box center [566, 224] width 111 height 72
paste textarea "Unit B"
type textarea "Unit B"
click at [499, 53] on div "Pickup Dropoff Delivery Details" at bounding box center [469, 45] width 150 height 17
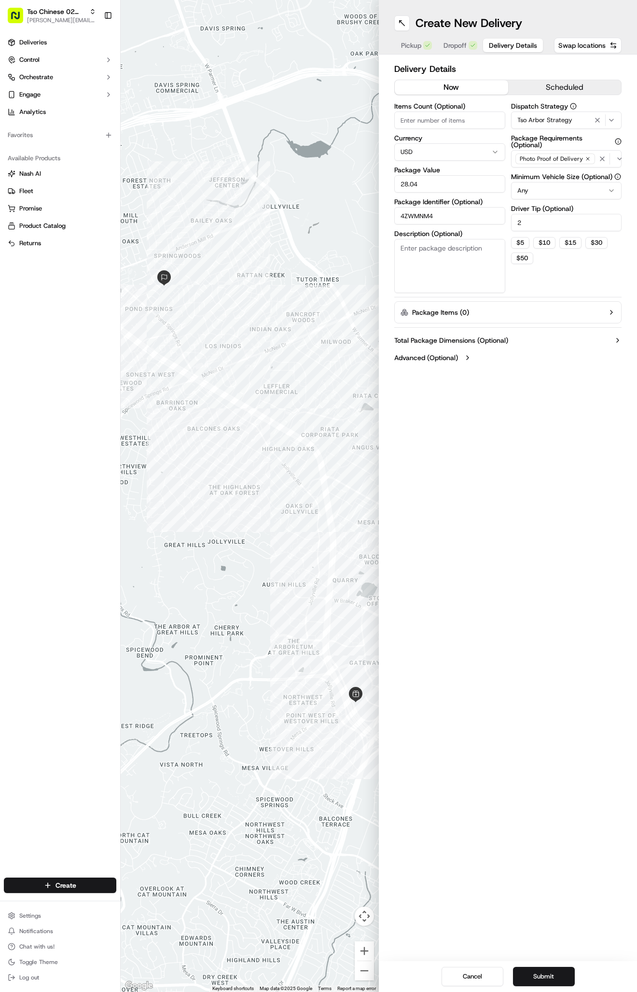
click at [499, 46] on span "Delivery Details" at bounding box center [513, 46] width 48 height 10
click at [552, 969] on button "Submit" at bounding box center [544, 976] width 62 height 19
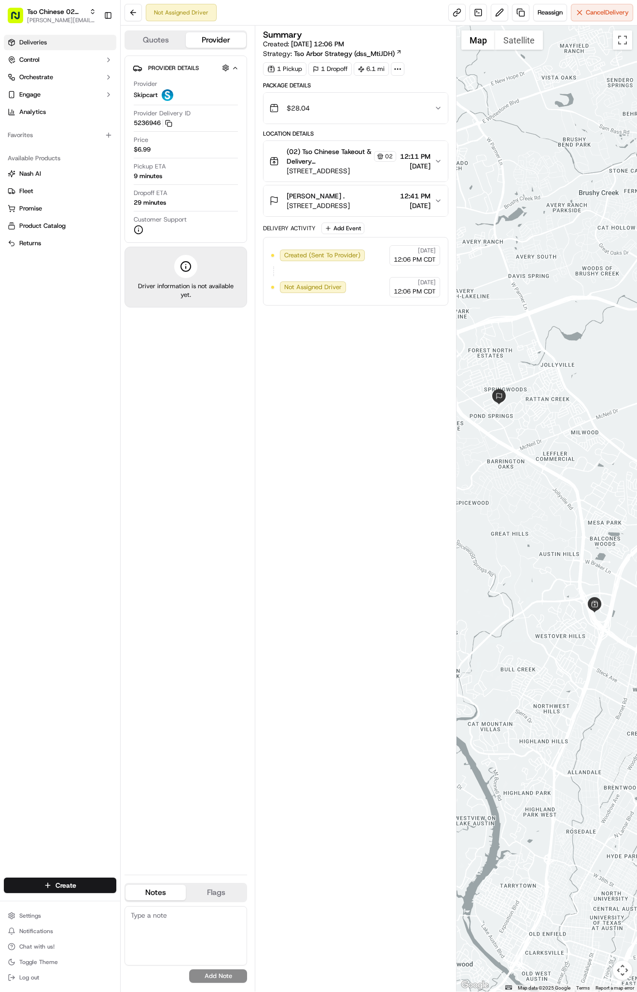
click at [66, 43] on link "Deliveries" at bounding box center [60, 42] width 112 height 15
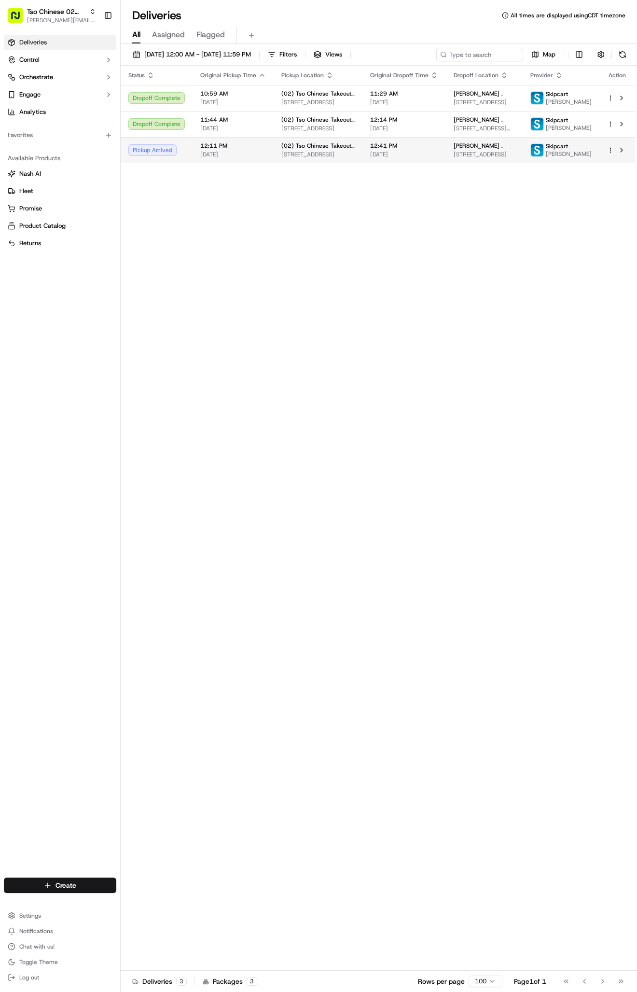
click at [521, 163] on td "[PERSON_NAME] . [STREET_ADDRESS]" at bounding box center [484, 150] width 77 height 26
click at [66, 881] on html "Tso Chinese 02 Arbor [PERSON_NAME][EMAIL_ADDRESS][DOMAIN_NAME] Toggle Sidebar D…" at bounding box center [318, 496] width 637 height 992
click at [166, 906] on link "Delivery" at bounding box center [175, 902] width 108 height 17
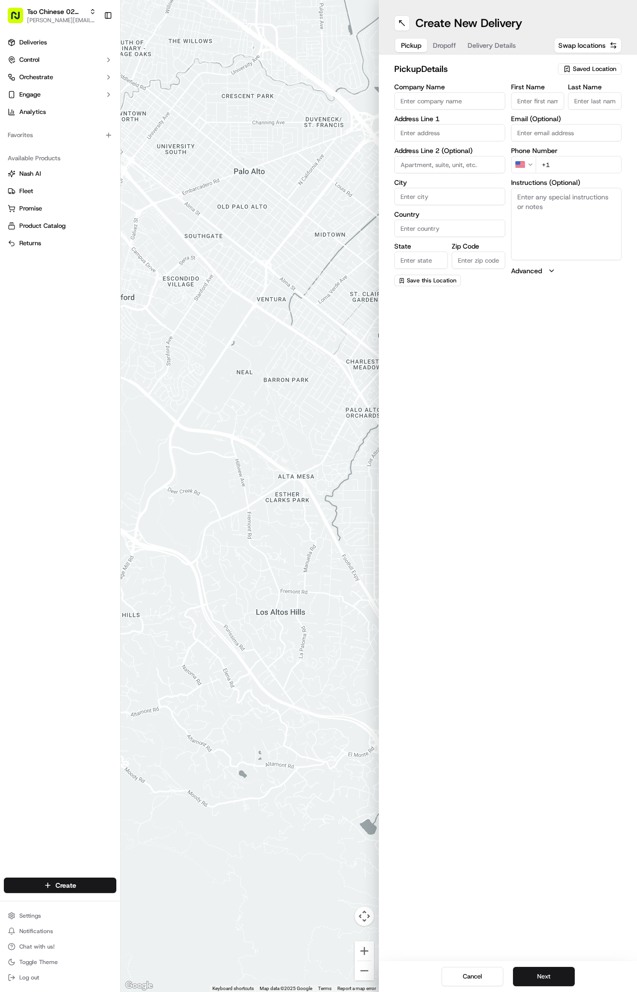
click at [598, 60] on div "pickup Details Saved Location Company Name Address Line 1 Address Line 2 (Optio…" at bounding box center [508, 174] width 258 height 239
click at [598, 65] on span "Saved Location" at bounding box center [594, 69] width 43 height 9
click at [582, 114] on span "(02) Tso Chinese Takeout & Delivery [GEOGRAPHIC_DATA] (02)" at bounding box center [573, 109] width 119 height 17
type input "(02) Tso Chinese Takeout & Delivery [GEOGRAPHIC_DATA]"
type input "Bldg E Ste 402"
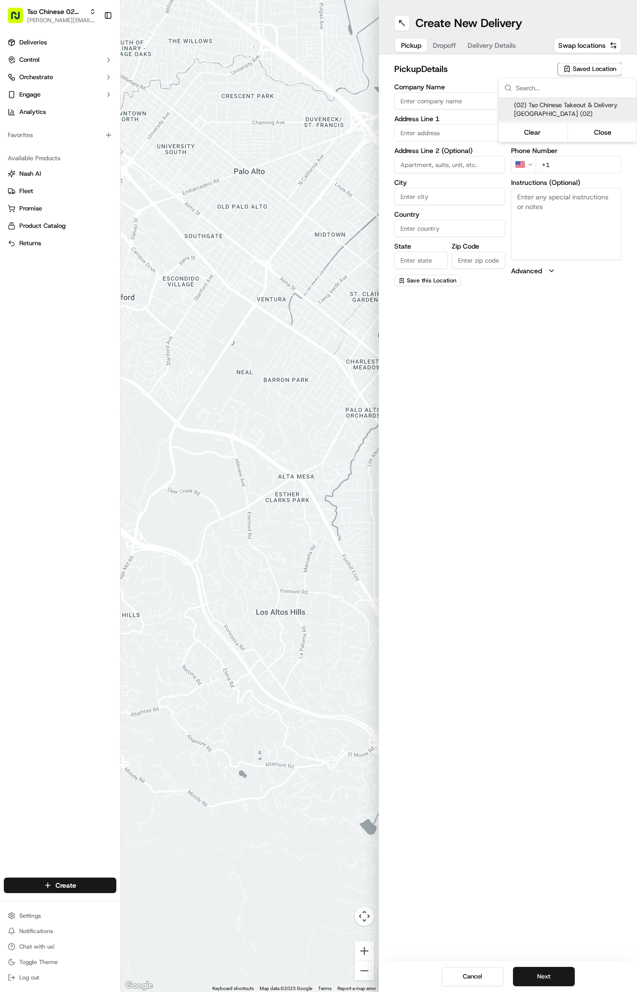
type input "Austin"
type input "US"
type input "[GEOGRAPHIC_DATA]"
type input "78759"
type input "Tso Chinese"
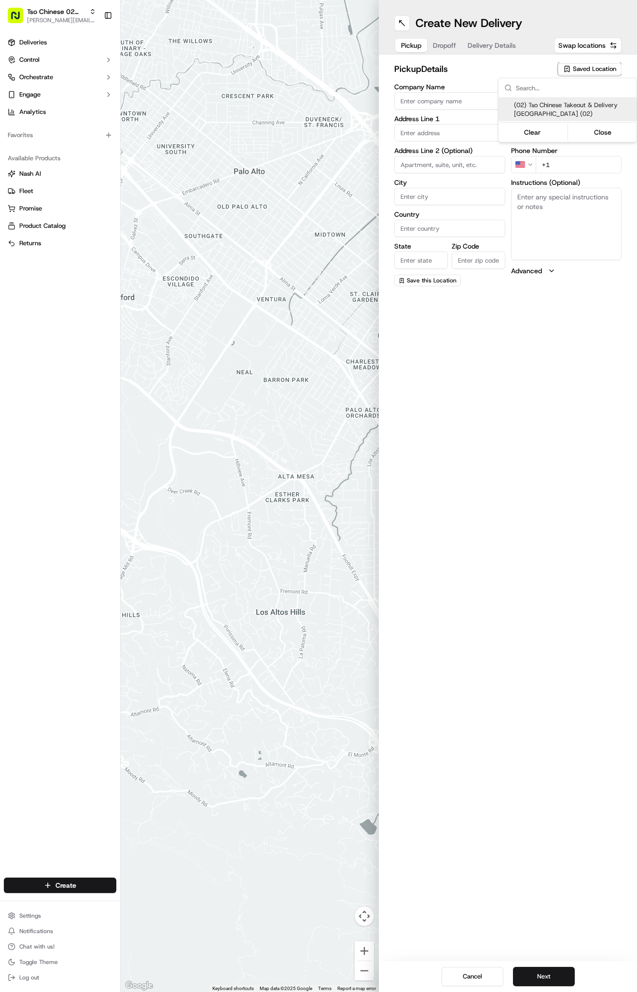
type input "Arboretum Crossing Manager"
type input "[EMAIL_ADDRESS][DOMAIN_NAME]"
type input "[PHONE_NUMBER]"
type textarea "Submit a picture displaying address & food as Proof of Delivery. Envía una foto…"
type input "[STREET_ADDRESS]"
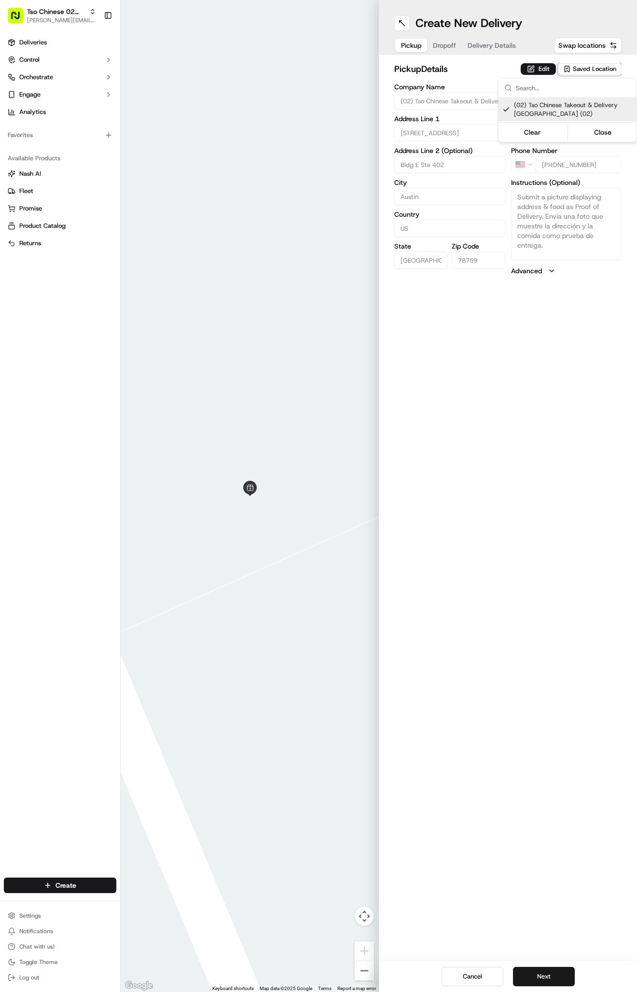
click at [486, 45] on html "Tso Chinese 02 Arbor [PERSON_NAME][EMAIL_ADDRESS][DOMAIN_NAME] Toggle Sidebar D…" at bounding box center [318, 496] width 637 height 992
click at [486, 49] on span "Delivery Details" at bounding box center [492, 46] width 48 height 10
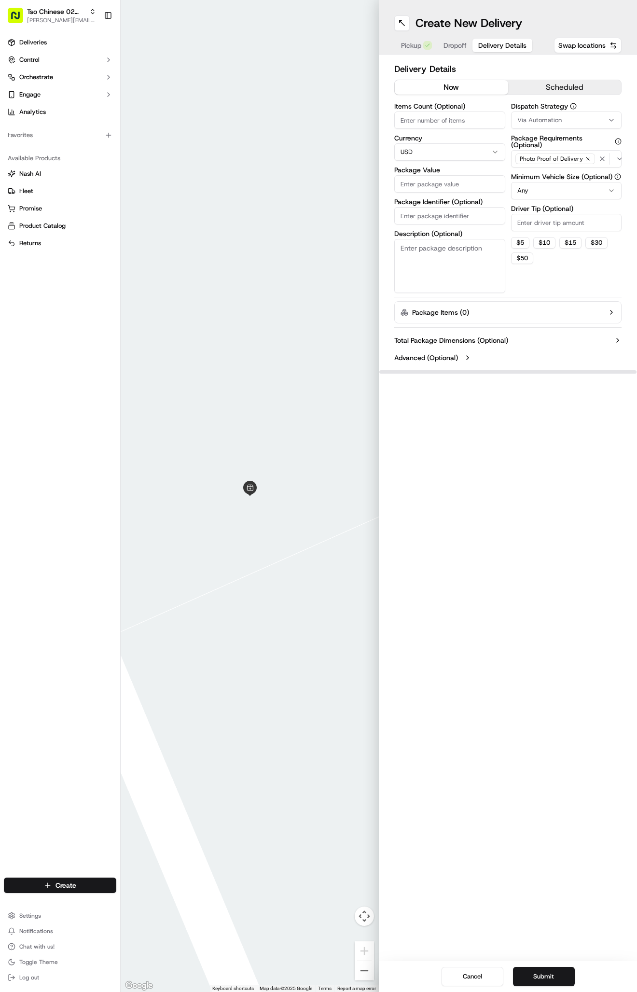
click at [532, 126] on button "Via Automation" at bounding box center [566, 119] width 111 height 17
click at [530, 171] on span "Tso Arbor Strategy" at bounding box center [573, 172] width 119 height 9
click at [528, 220] on html "Tso Chinese 02 Arbor [PERSON_NAME][EMAIL_ADDRESS][DOMAIN_NAME] Toggle Sidebar D…" at bounding box center [318, 496] width 637 height 992
click at [528, 220] on input "Driver Tip (Optional)" at bounding box center [566, 222] width 111 height 17
type input "2"
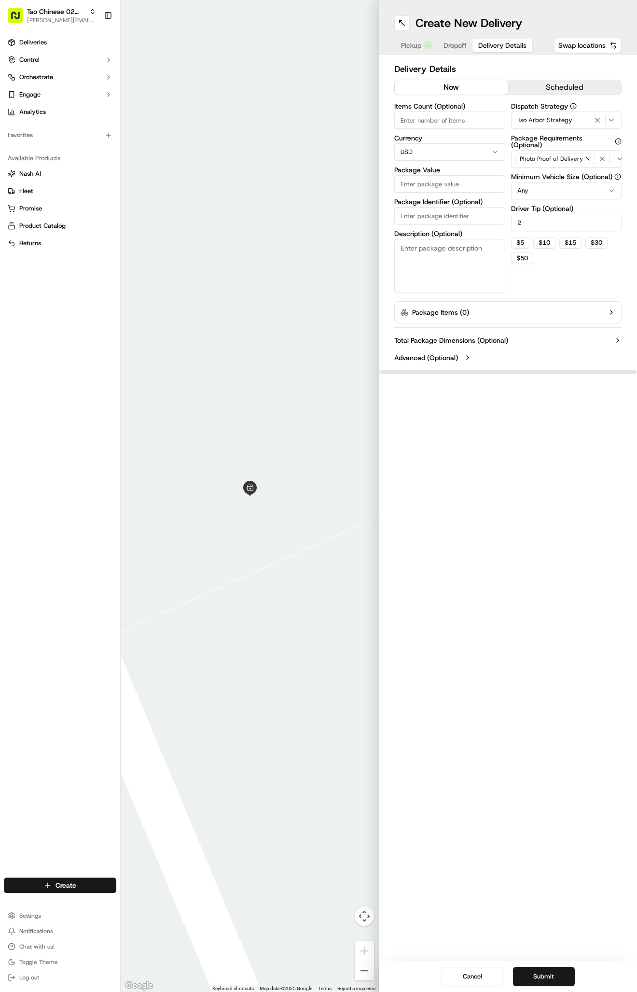
click at [460, 231] on label "Description (Optional)" at bounding box center [449, 233] width 111 height 7
click at [460, 239] on textarea "Description (Optional)" at bounding box center [449, 266] width 111 height 54
click at [460, 217] on input "Package Identifier (Optional)" at bounding box center [449, 215] width 111 height 17
paste input "FXGQ7BH"
type input "FXGQ7BH"
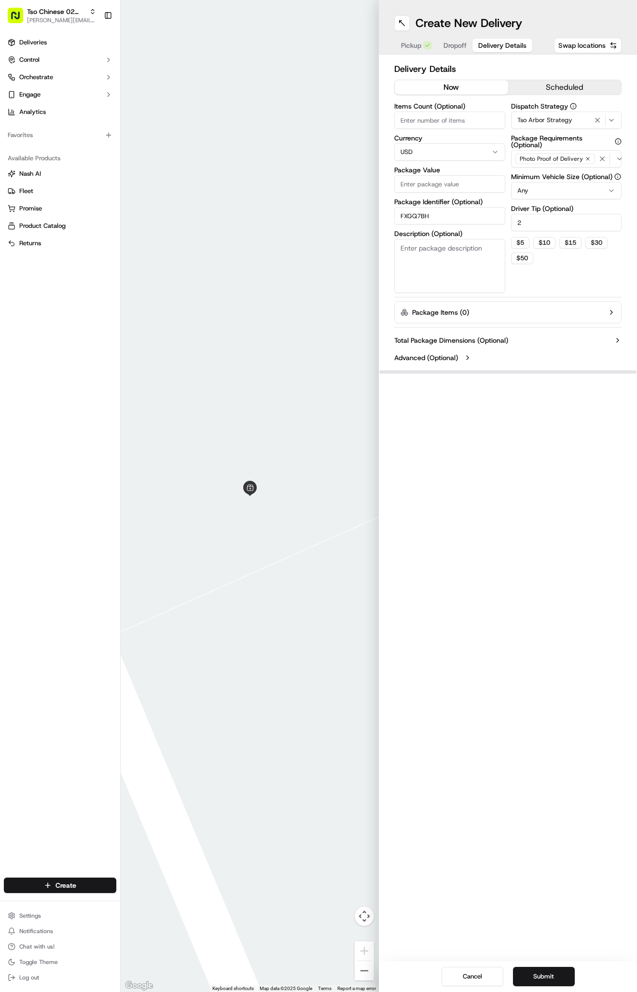
click at [460, 184] on input "Package Value" at bounding box center [449, 183] width 111 height 17
click at [452, 183] on input "Package Value" at bounding box center [449, 183] width 111 height 17
type input "121.4"
click at [450, 45] on span "Dropoff" at bounding box center [454, 46] width 23 height 10
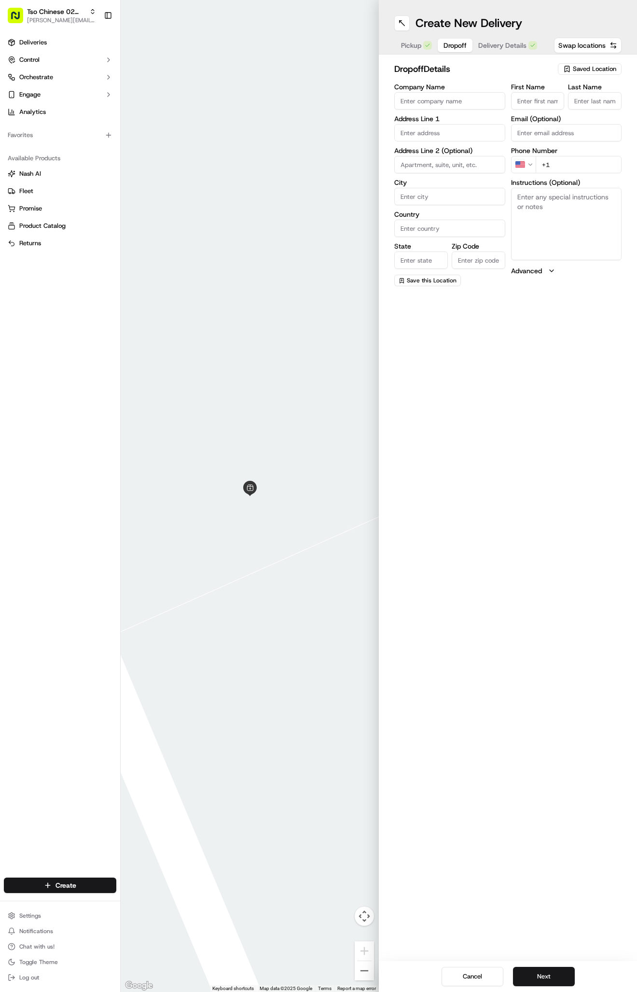
paste input "[PERSON_NAME]"
type input "[PERSON_NAME]"
click at [626, 104] on div "dropoff Details Saved Location Company Name Address Line 1 Address Line 2 (Opti…" at bounding box center [508, 175] width 258 height 240
type input "."
paste input "[PHONE_NUMBER]"
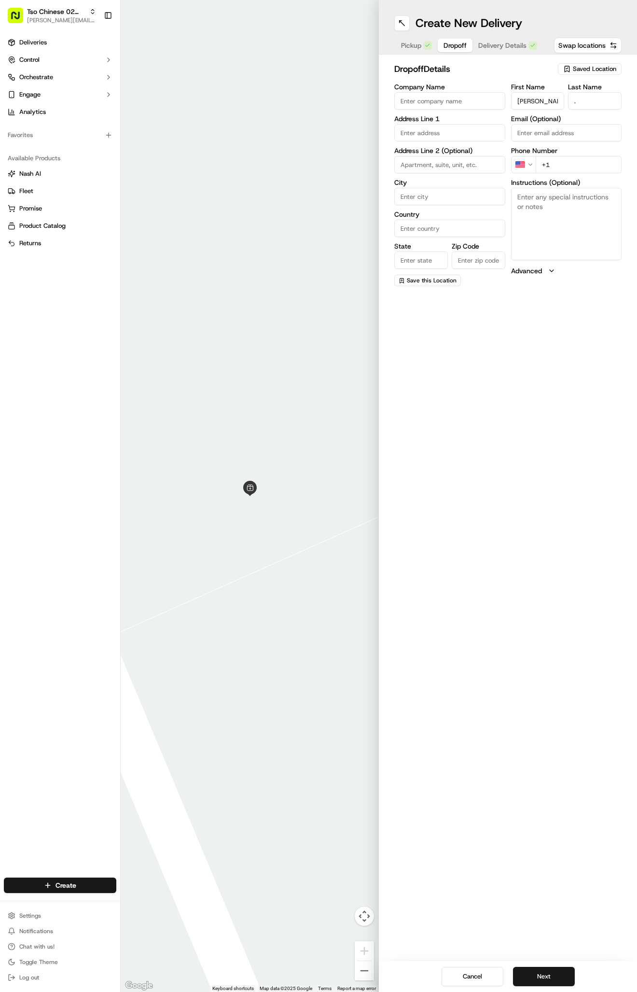
type input "[PHONE_NUMBER]"
click at [564, 248] on textarea "Instructions (Optional)" at bounding box center [566, 224] width 111 height 72
paste textarea "Entrusted Pediatric Home Care"
paste textarea "Suite A120"
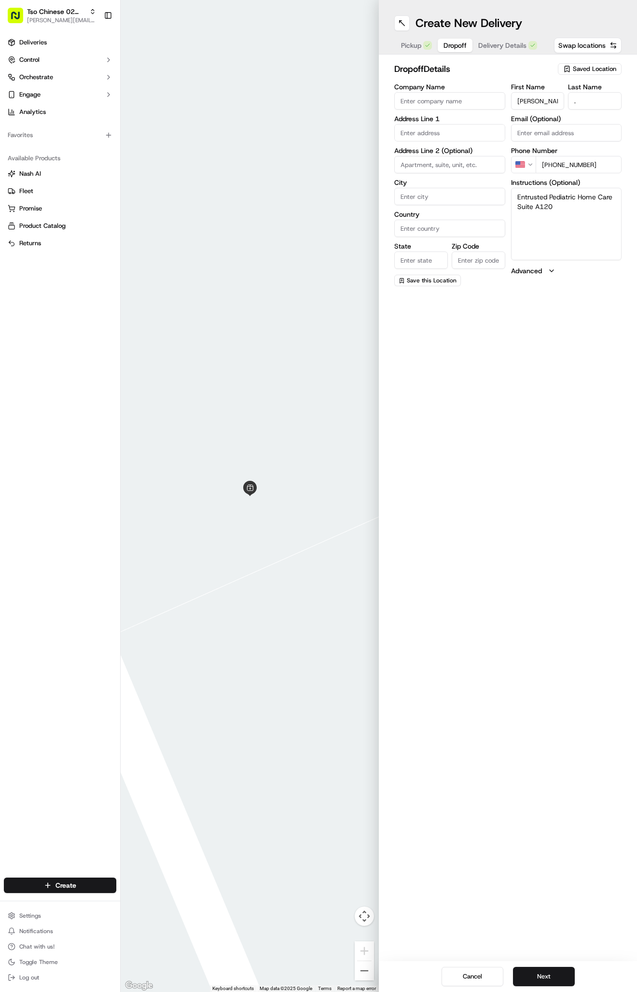
type textarea "Entrusted Pediatric Home Care Suite A120"
click at [454, 133] on input "text" at bounding box center [449, 132] width 111 height 17
paste input "[STREET_ADDRESS][PERSON_NAME]"
click at [469, 157] on div "[STREET_ADDRESS][PERSON_NAME]" at bounding box center [450, 157] width 106 height 23
type input "[STREET_ADDRESS][PERSON_NAME]"
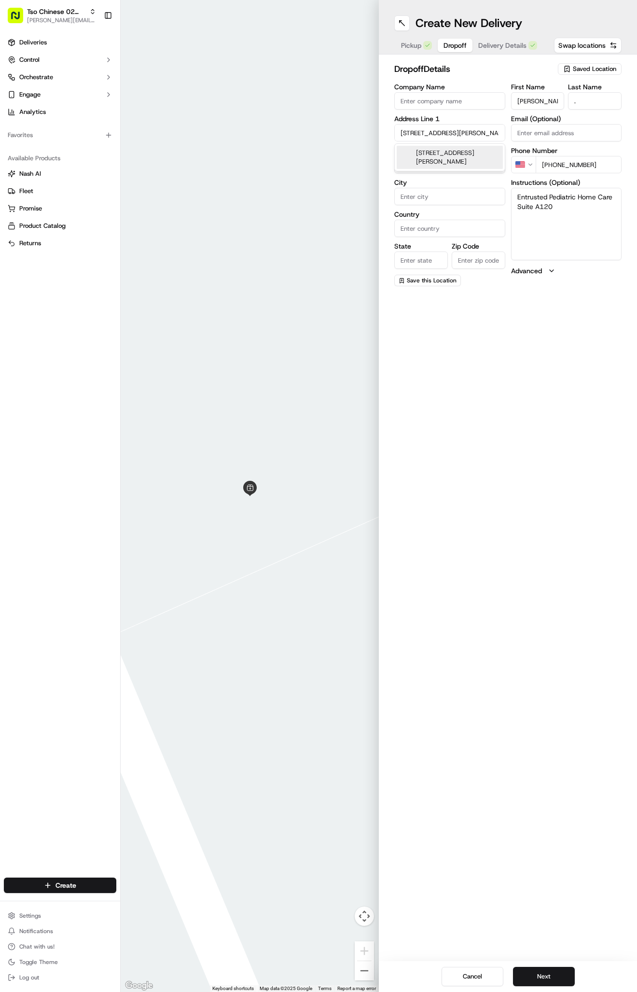
type input "Austin"
type input "[GEOGRAPHIC_DATA]"
type input "78759"
type input "[STREET_ADDRESS][PERSON_NAME]"
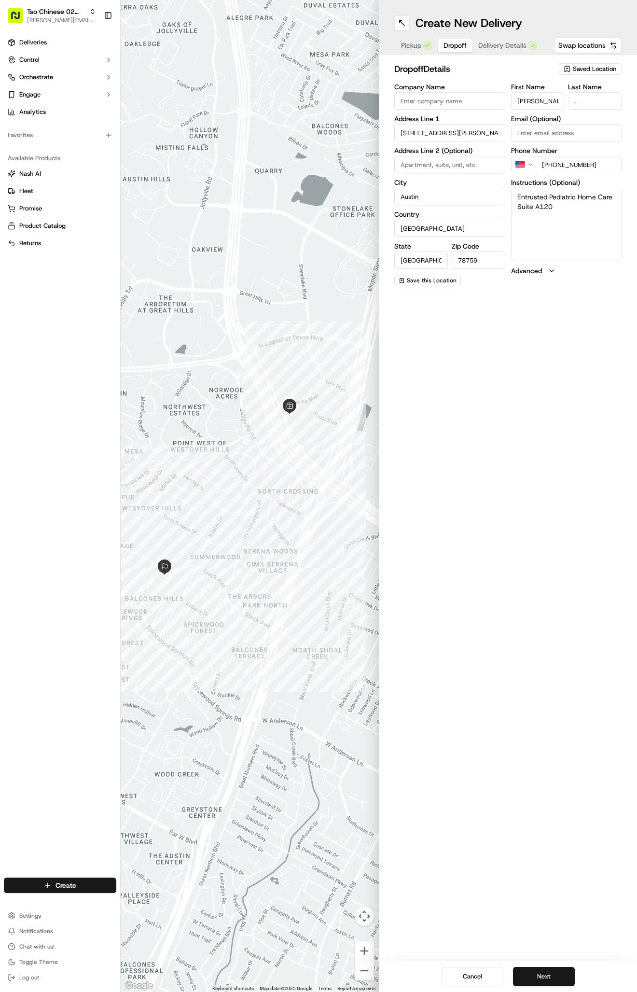
click at [493, 46] on span "Delivery Details" at bounding box center [502, 46] width 48 height 10
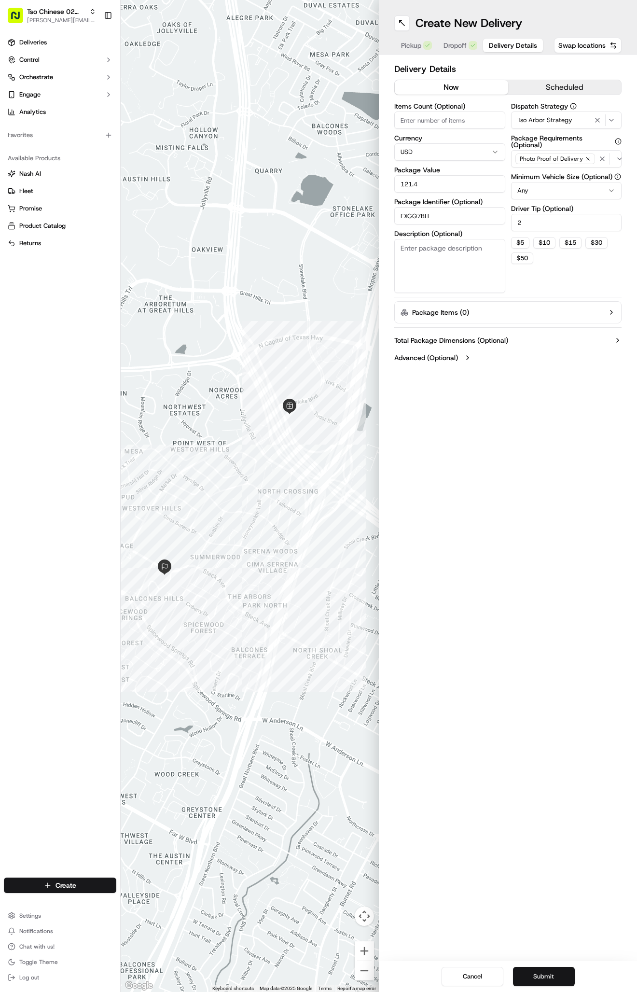
click at [555, 978] on button "Submit" at bounding box center [544, 976] width 62 height 19
